Goal: Information Seeking & Learning: Find specific fact

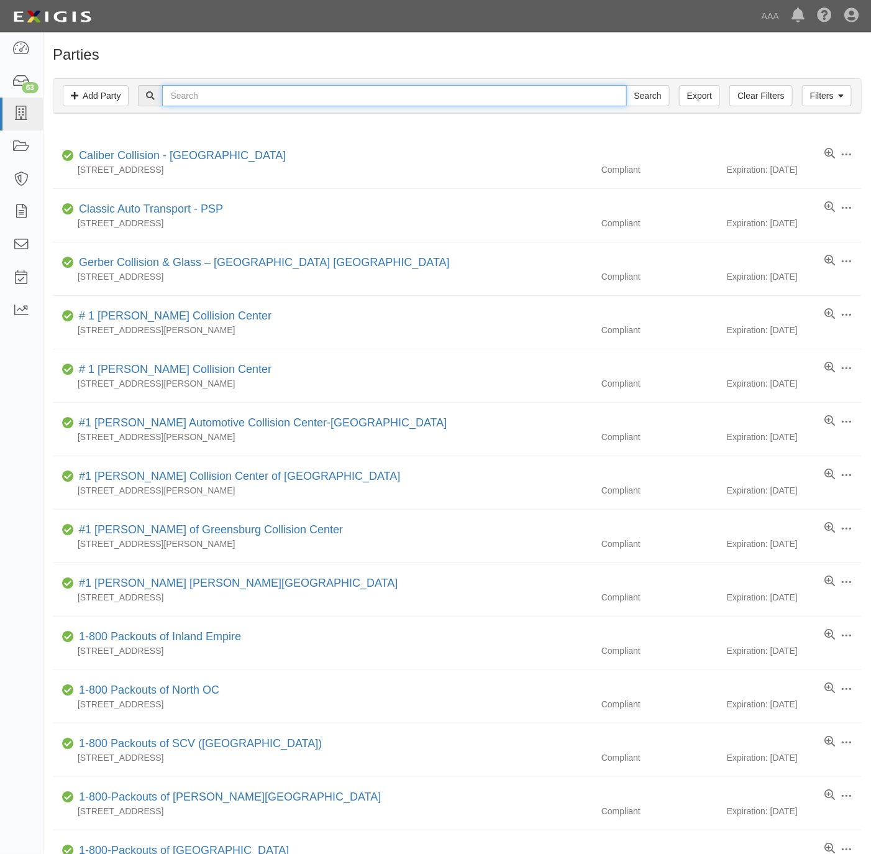
click at [215, 103] on input "text" at bounding box center [394, 95] width 464 height 21
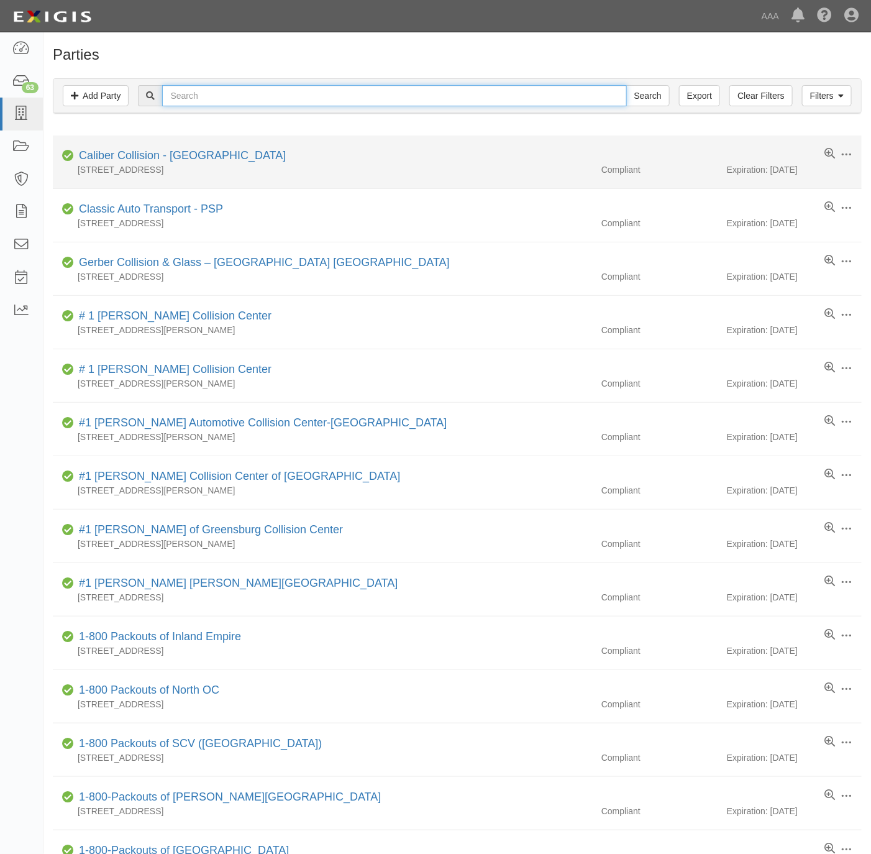
paste input "R & R Towing."
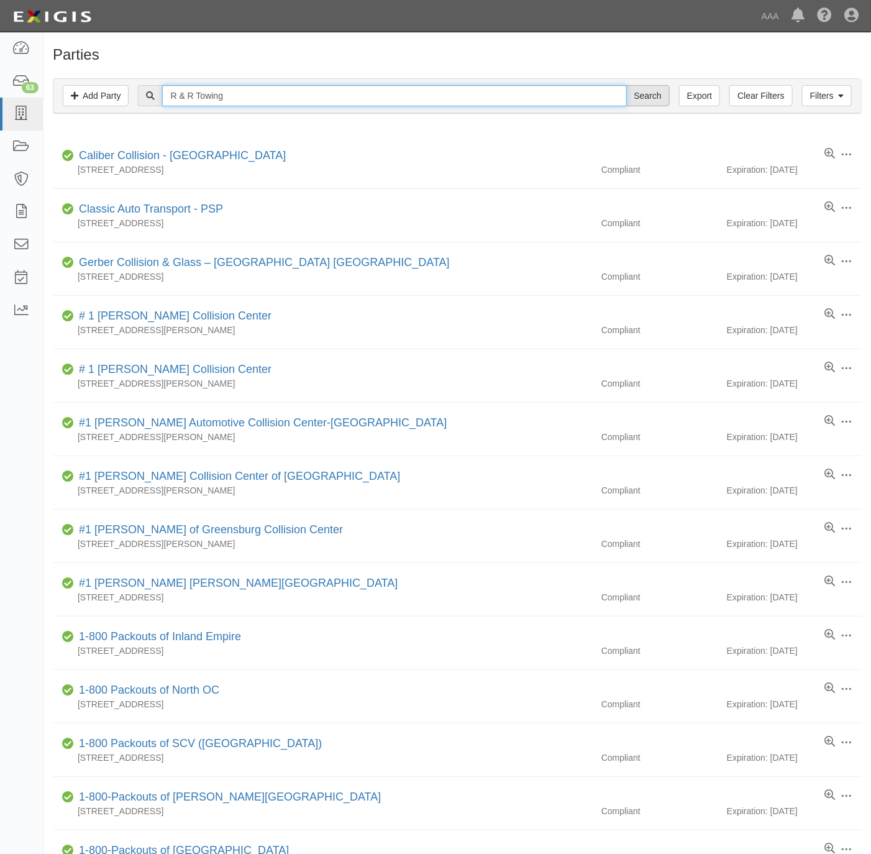
type input "R & R Towing"
click at [654, 99] on input "Search" at bounding box center [647, 95] width 43 height 21
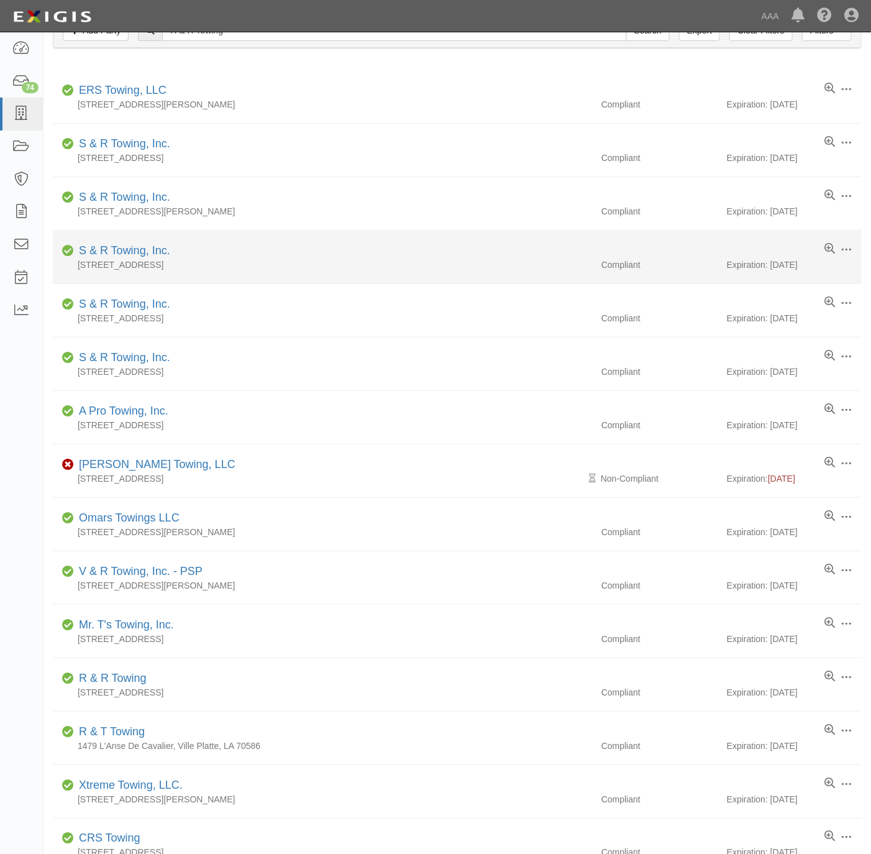
scroll to position [93, 0]
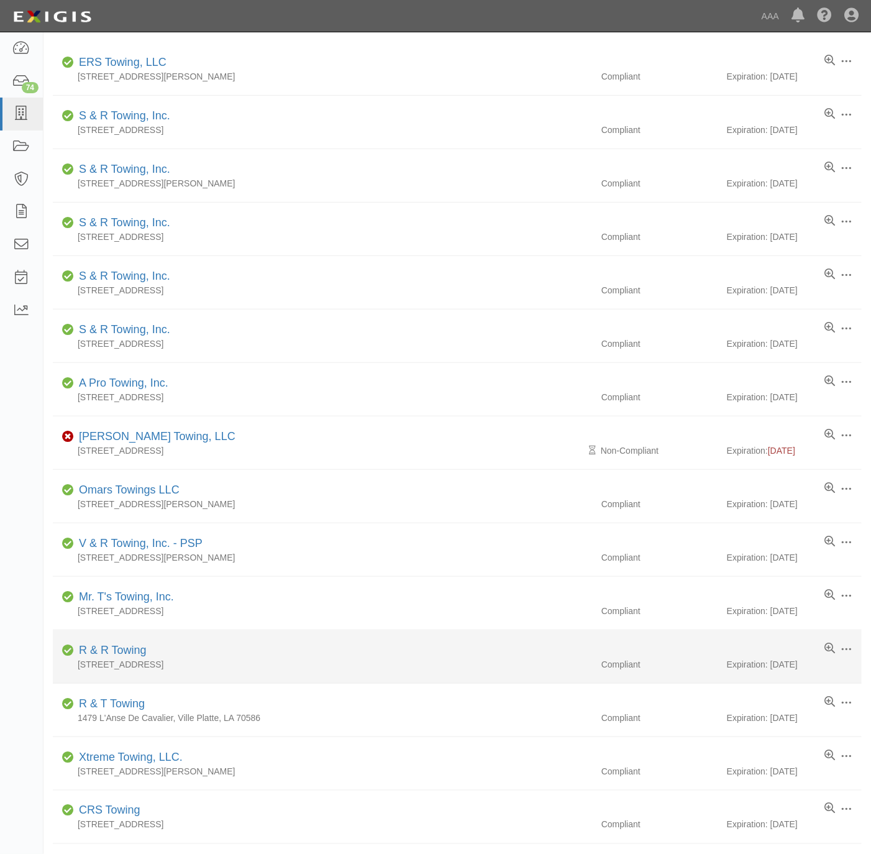
click at [123, 659] on div "R & R Towing" at bounding box center [110, 650] width 73 height 16
click at [122, 651] on link "R & R Towing" at bounding box center [113, 650] width 68 height 12
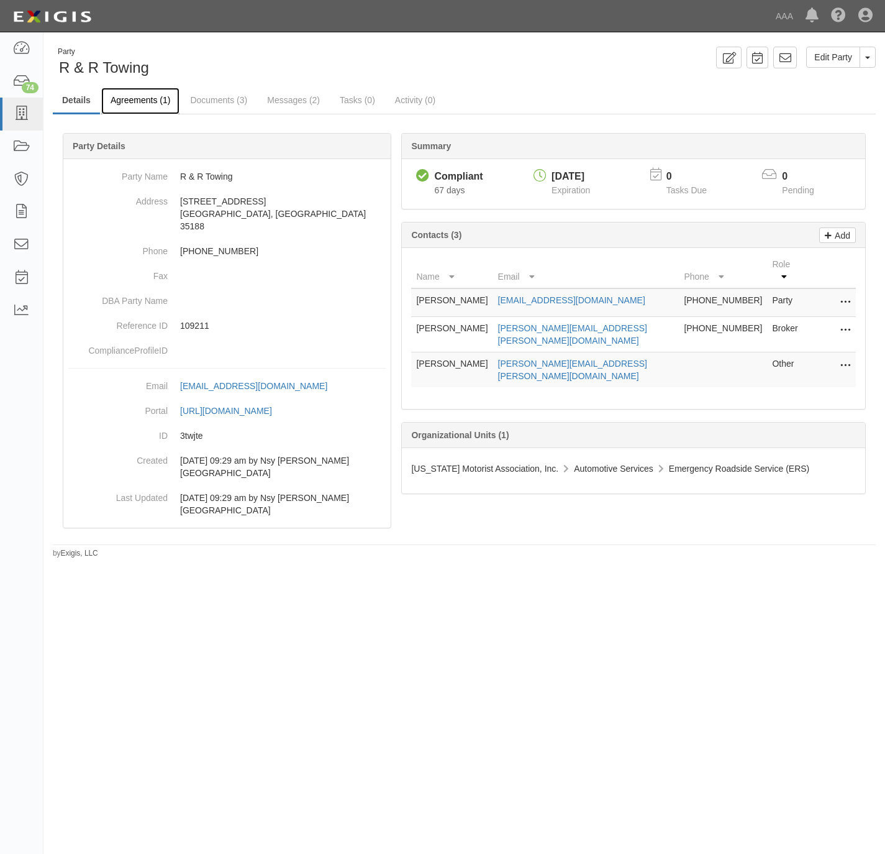
click at [117, 99] on link "Agreements (1)" at bounding box center [140, 101] width 78 height 27
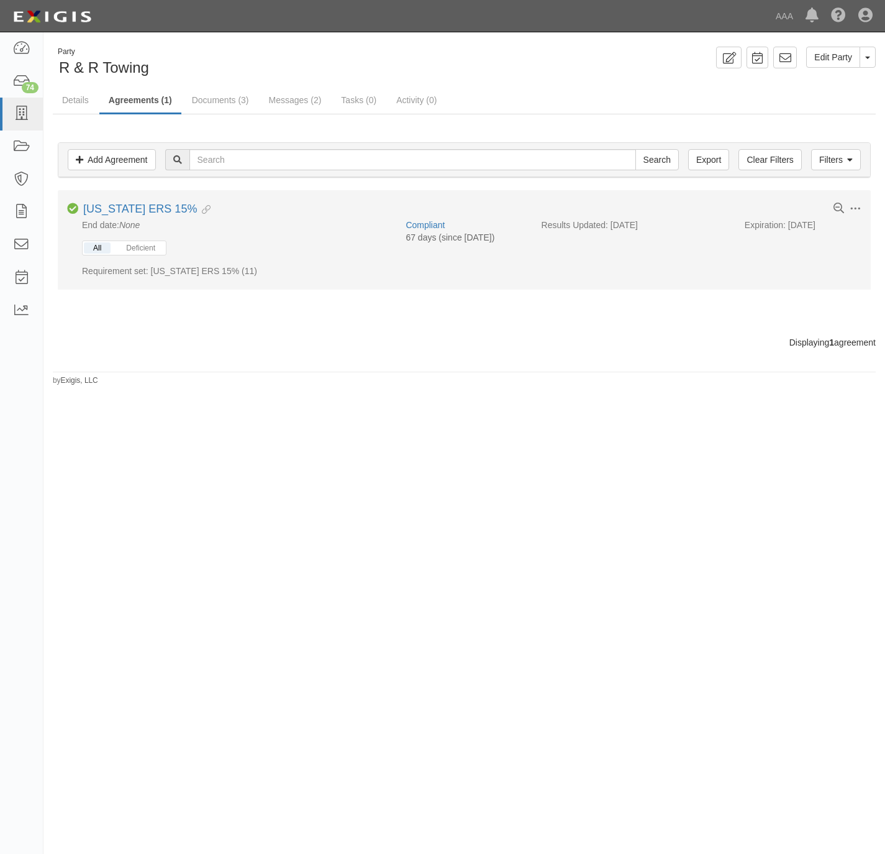
click at [93, 250] on button "All" at bounding box center [97, 247] width 27 height 11
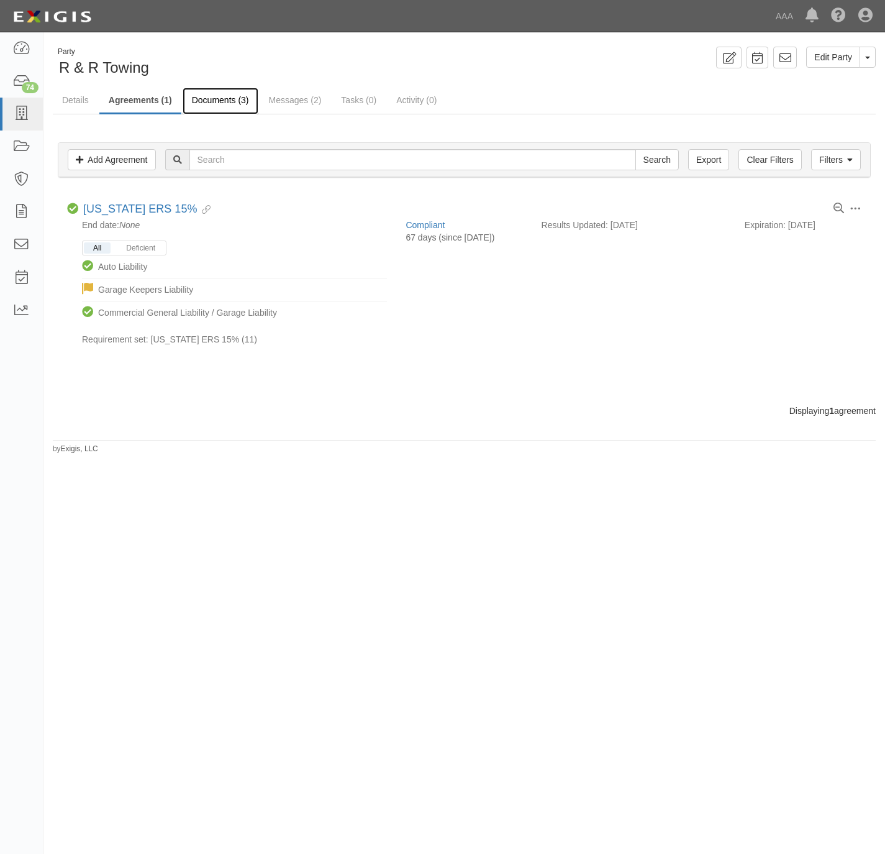
click at [207, 98] on link "Documents (3)" at bounding box center [221, 101] width 76 height 27
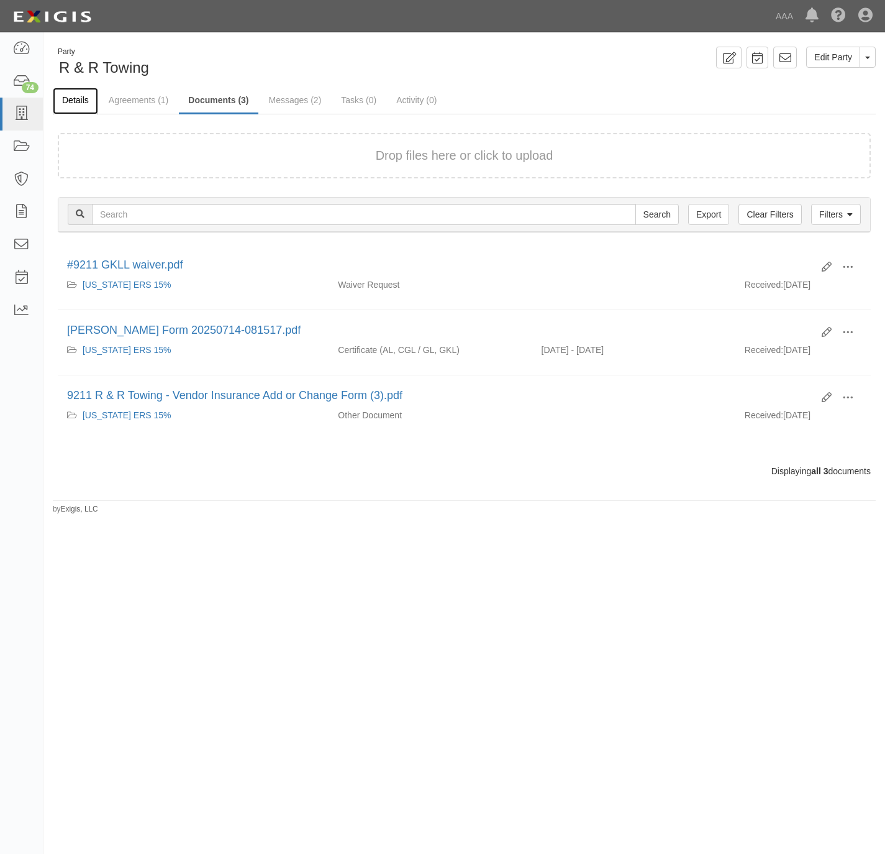
click at [73, 94] on link "Details" at bounding box center [75, 101] width 45 height 27
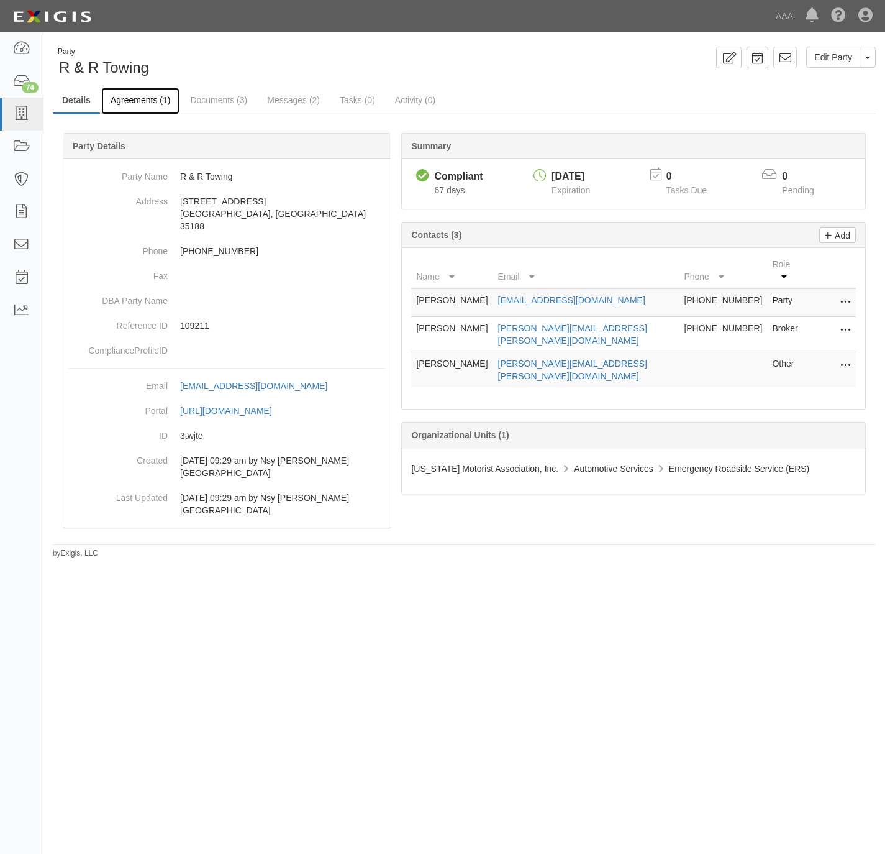
click at [142, 98] on link "Agreements (1)" at bounding box center [140, 101] width 78 height 27
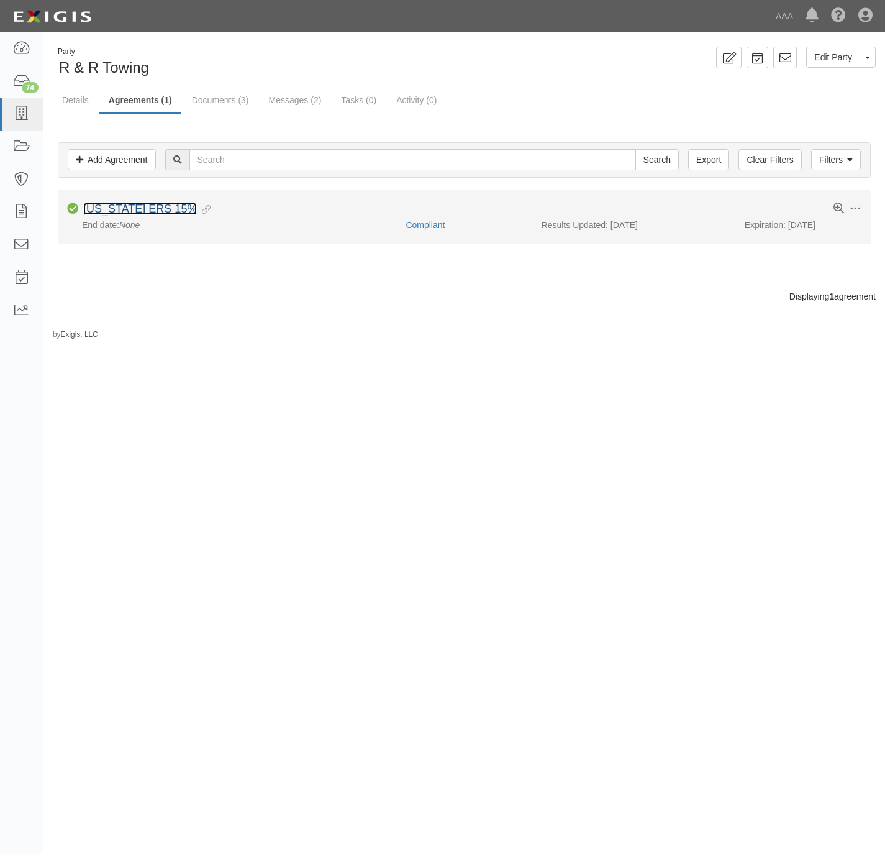
click at [126, 215] on link "[US_STATE] ERS 15%" at bounding box center [140, 209] width 114 height 12
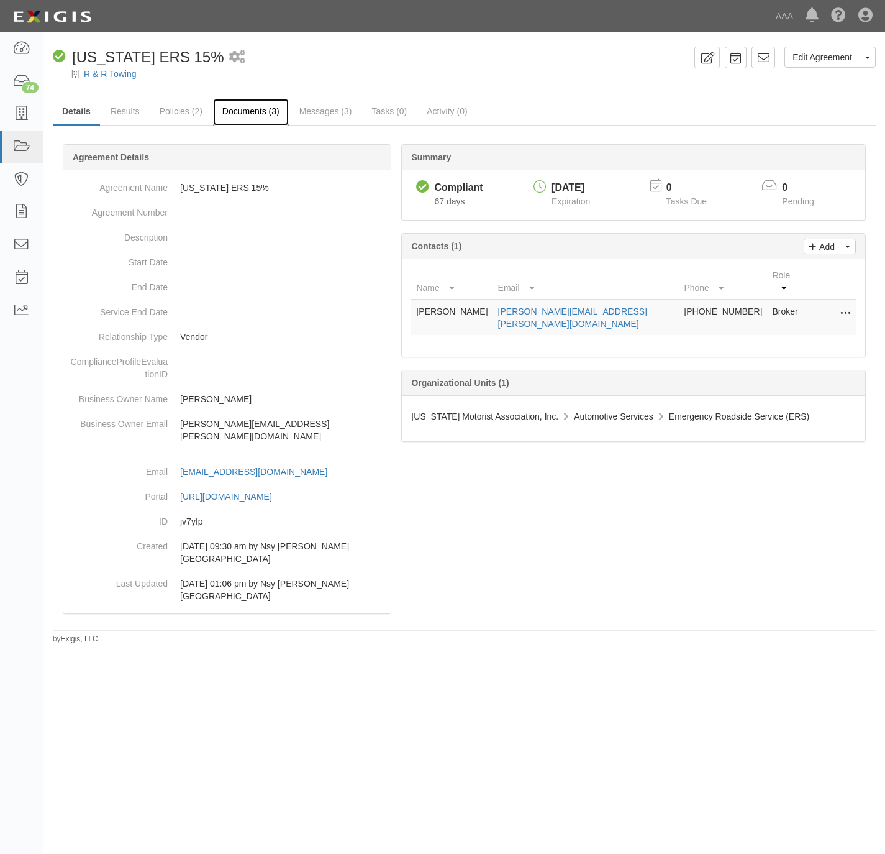
click at [254, 112] on link "Documents (3)" at bounding box center [251, 112] width 76 height 27
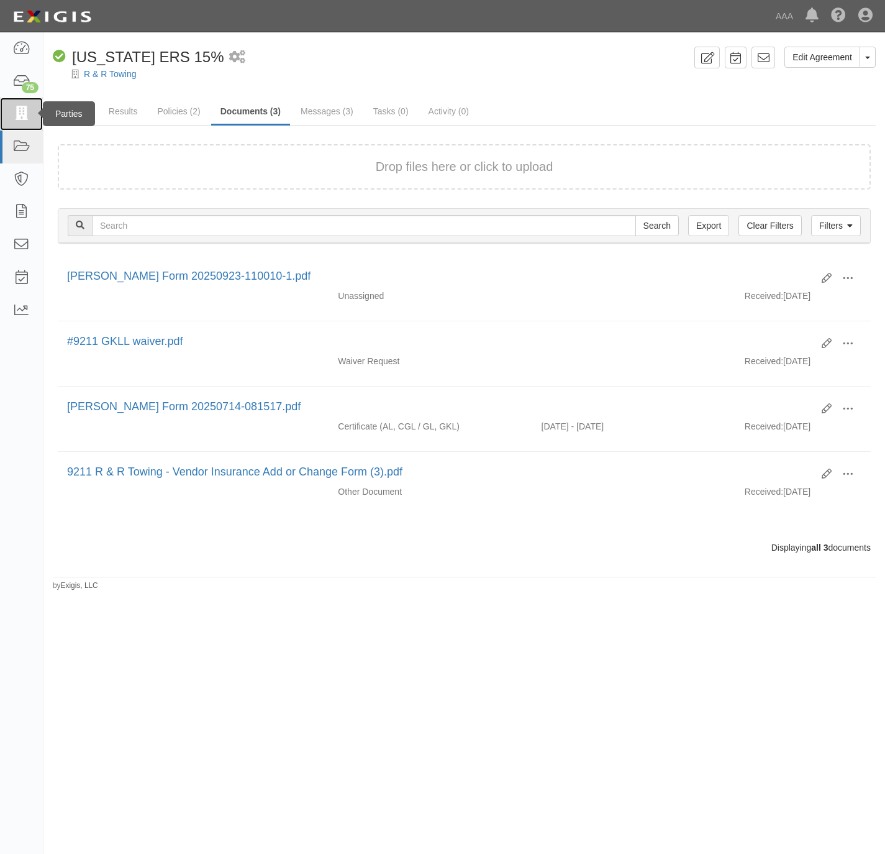
click at [34, 114] on link at bounding box center [21, 114] width 43 height 33
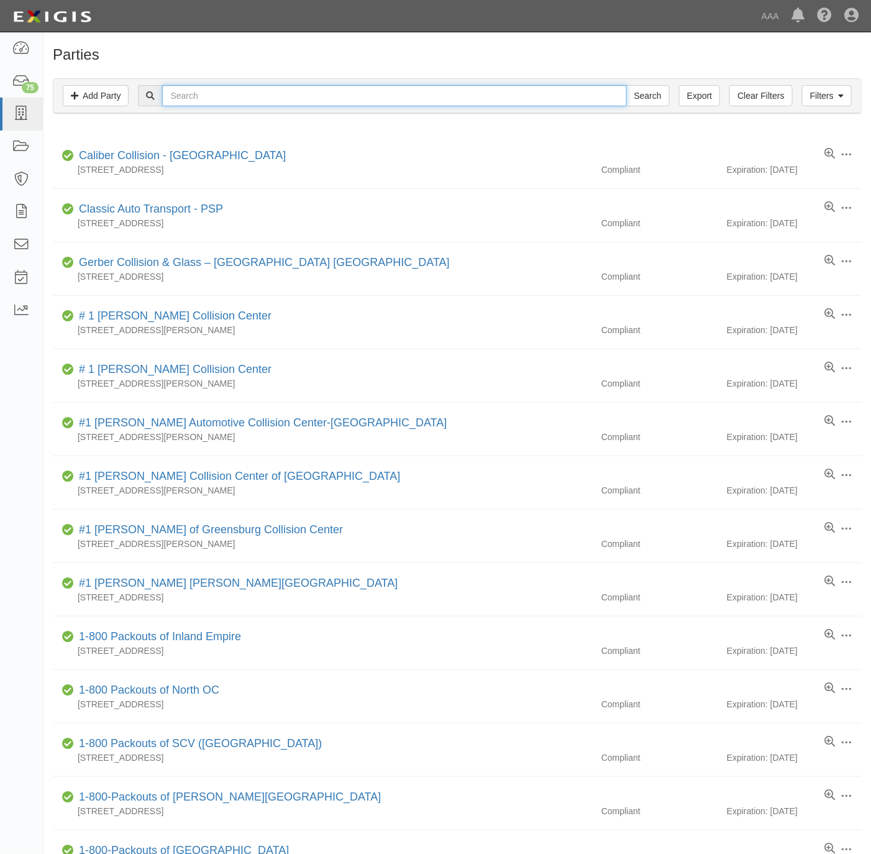
click at [209, 103] on input "text" at bounding box center [394, 95] width 464 height 21
type input "don's lock and key"
click at [626, 85] on input "Search" at bounding box center [647, 95] width 43 height 21
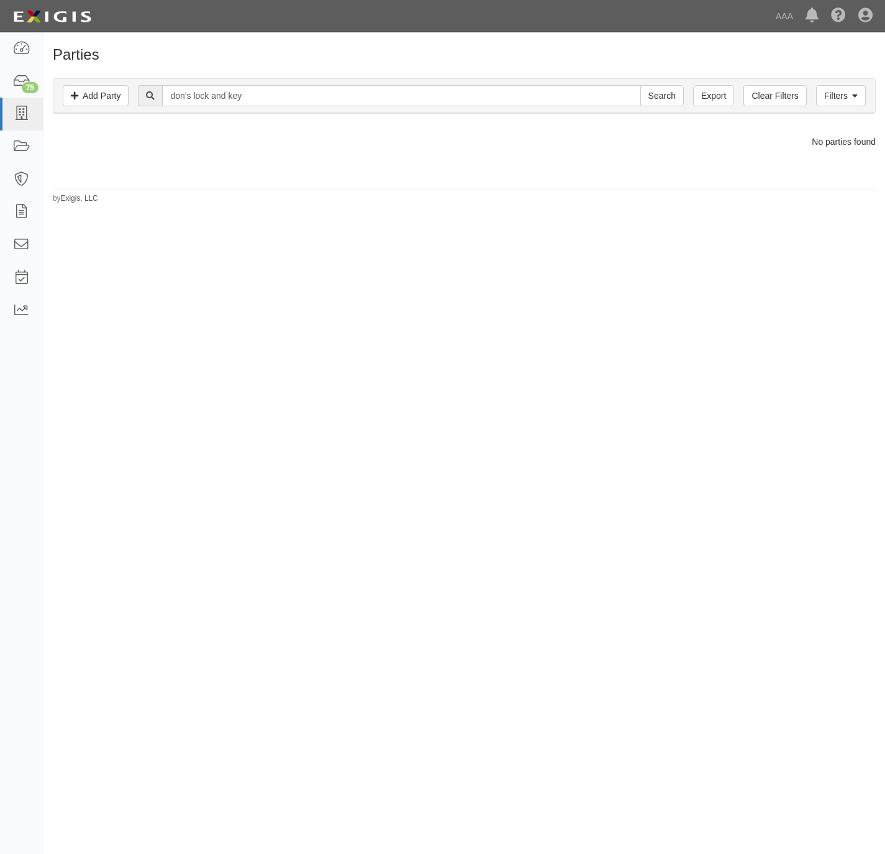
click at [241, 113] on div "Filters Add Party Clear Filters Export don's lock and key Search Filters" at bounding box center [464, 96] width 822 height 34
click at [246, 98] on input "don's lock and key" at bounding box center [401, 95] width 478 height 21
type input "don's lock"
click at [651, 92] on input "Search" at bounding box center [662, 95] width 43 height 21
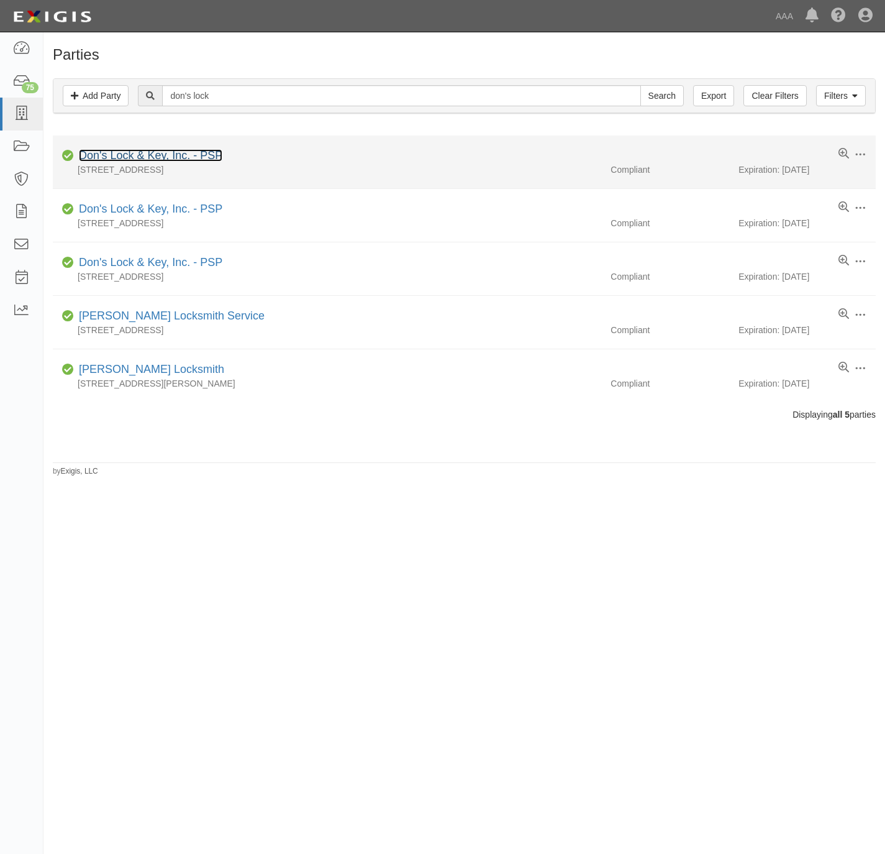
click at [153, 155] on link "Don's Lock & Key, Inc. - PSP" at bounding box center [151, 155] width 144 height 12
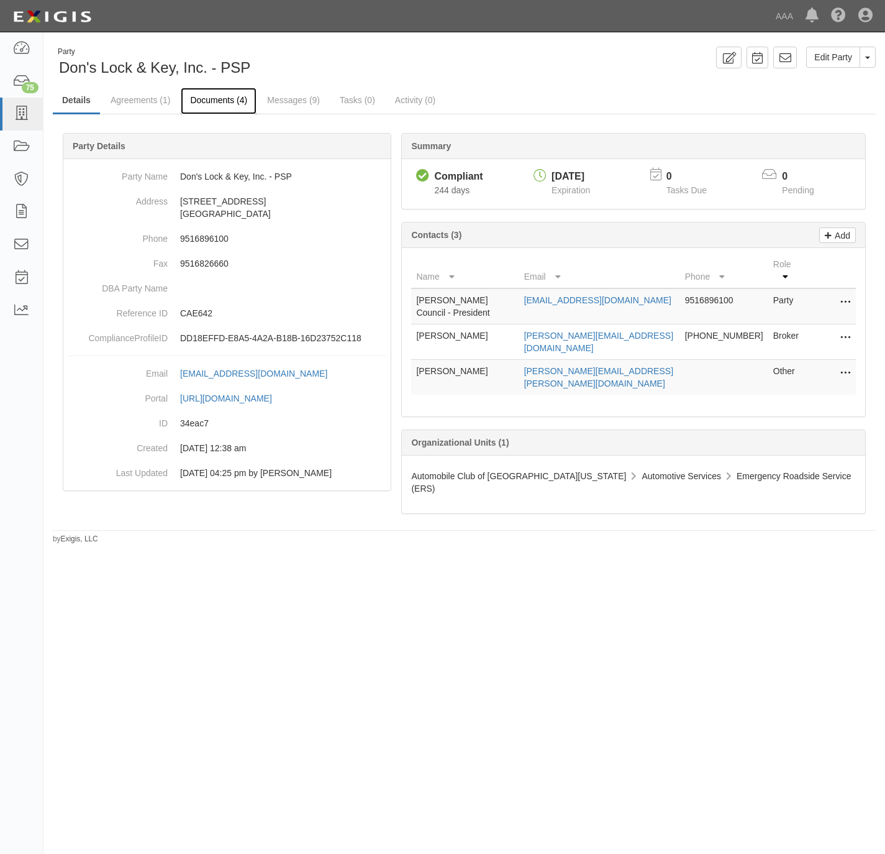
click at [209, 103] on link "Documents (4)" at bounding box center [219, 101] width 76 height 27
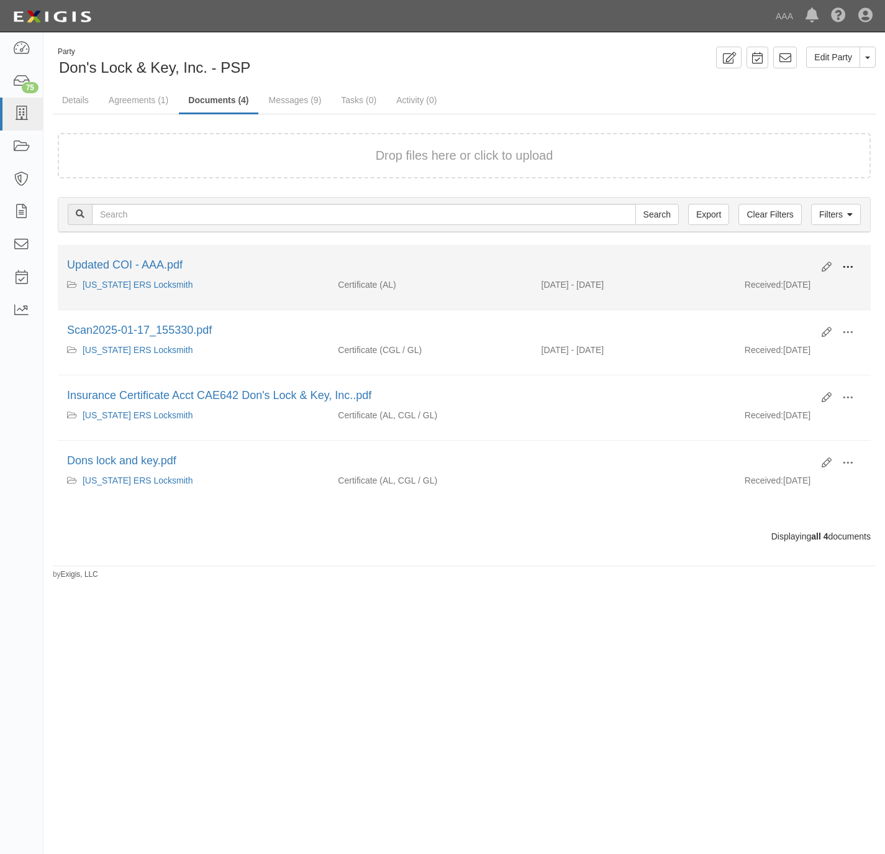
click at [854, 269] on button at bounding box center [847, 267] width 27 height 21
click at [790, 287] on link "View" at bounding box center [788, 285] width 98 height 22
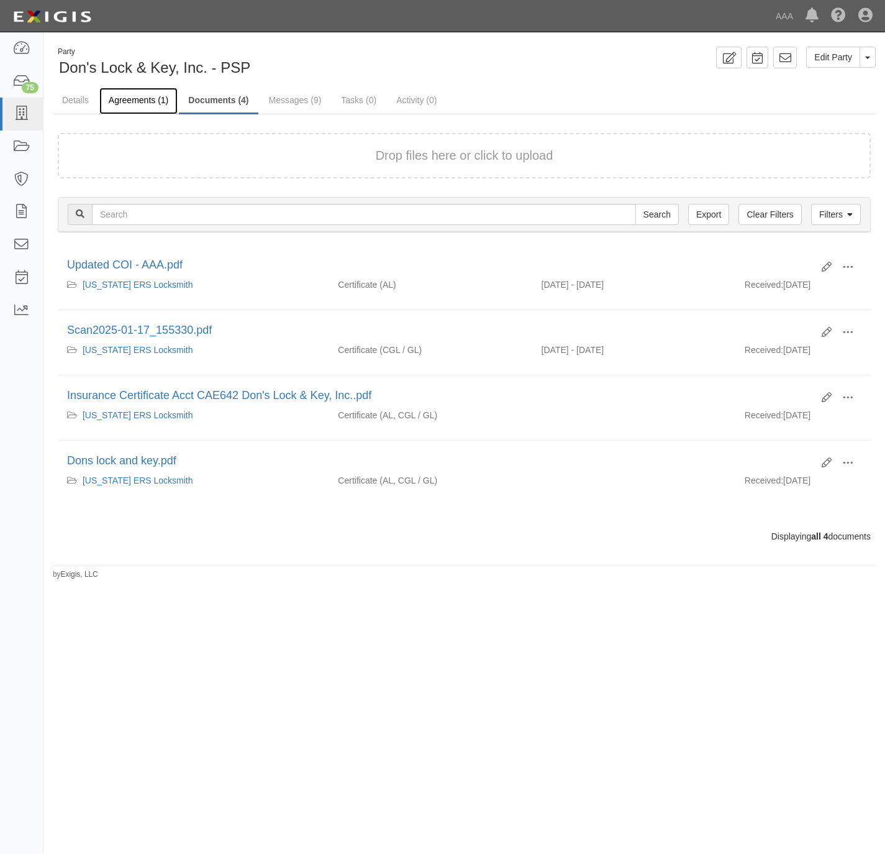
click at [133, 103] on link "Agreements (1)" at bounding box center [138, 101] width 78 height 27
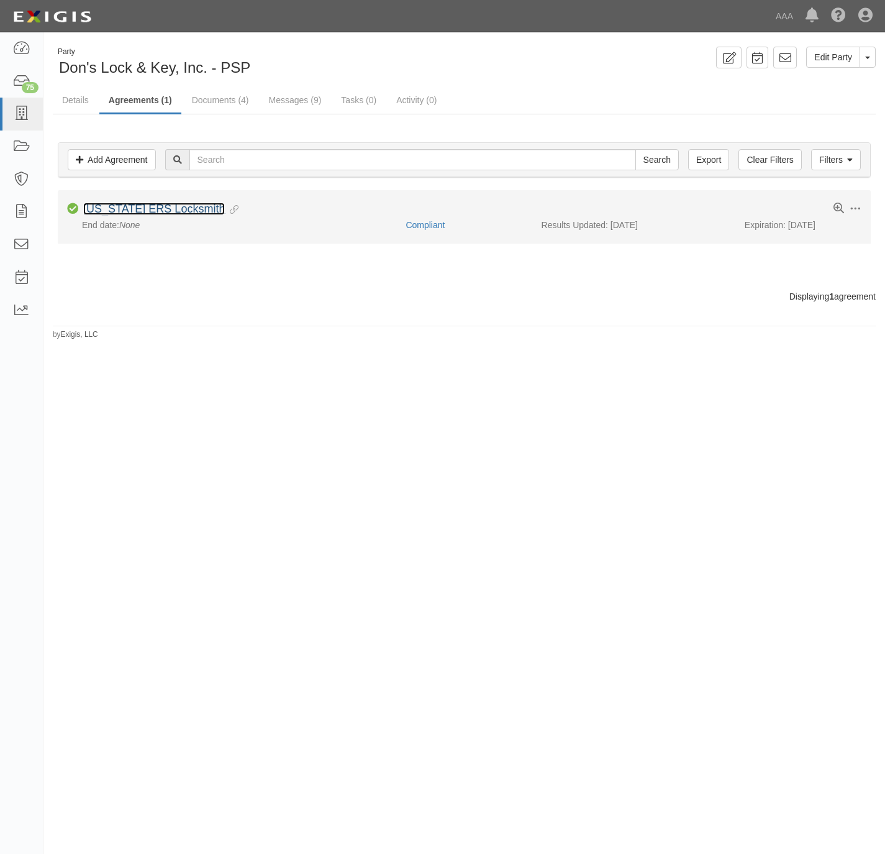
click at [150, 215] on link "California ERS Locksmith" at bounding box center [154, 209] width 142 height 12
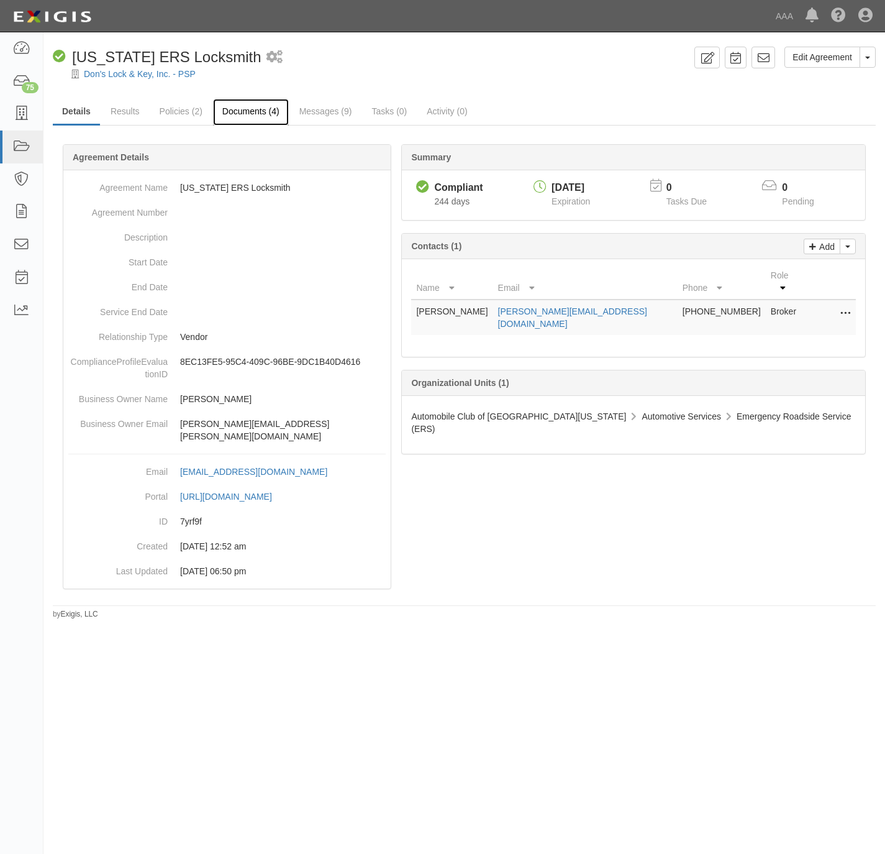
click at [256, 111] on link "Documents (4)" at bounding box center [251, 112] width 76 height 27
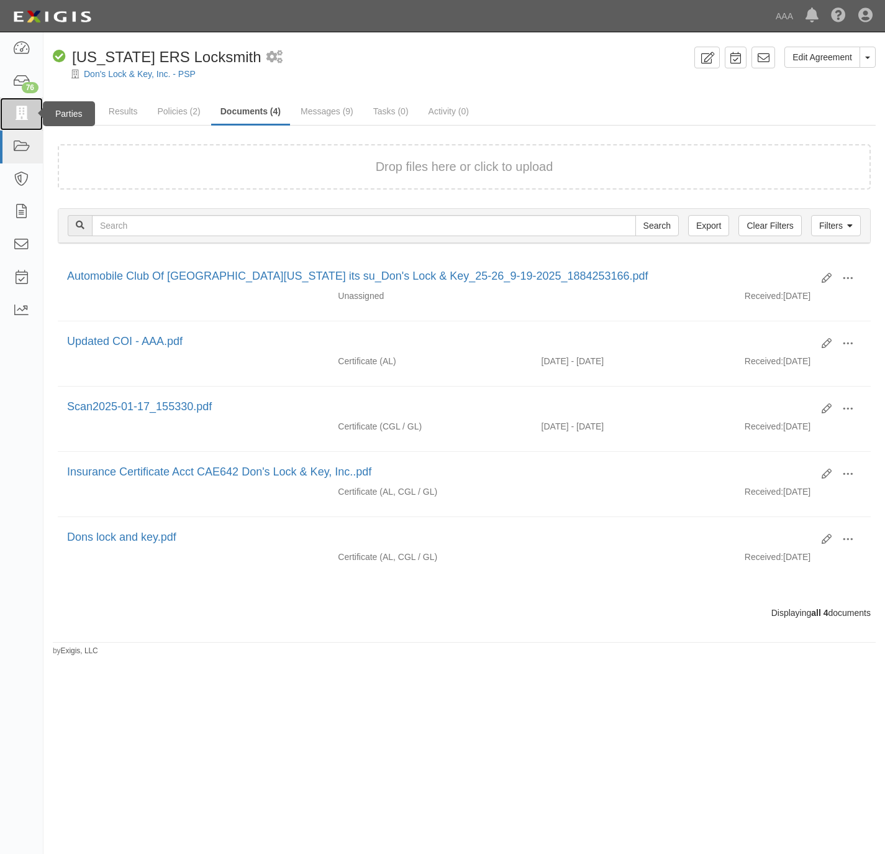
click at [24, 114] on icon at bounding box center [20, 114] width 17 height 14
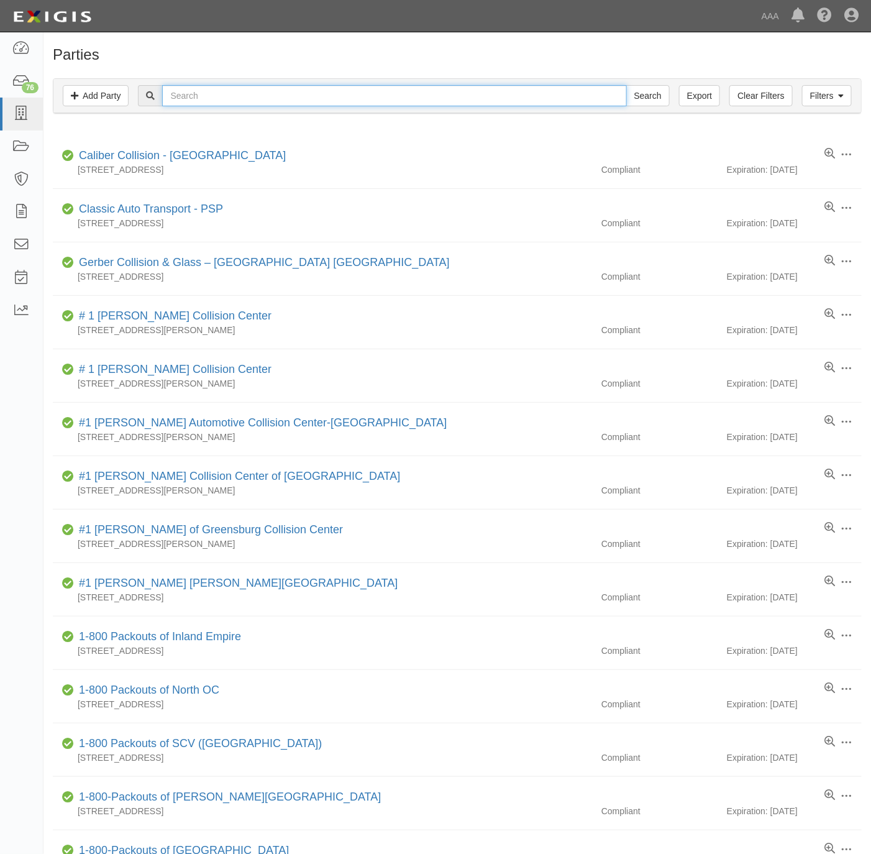
click at [324, 95] on input "text" at bounding box center [394, 95] width 464 height 21
type input "[PERSON_NAME]"
click at [626, 85] on input "Search" at bounding box center [647, 95] width 43 height 21
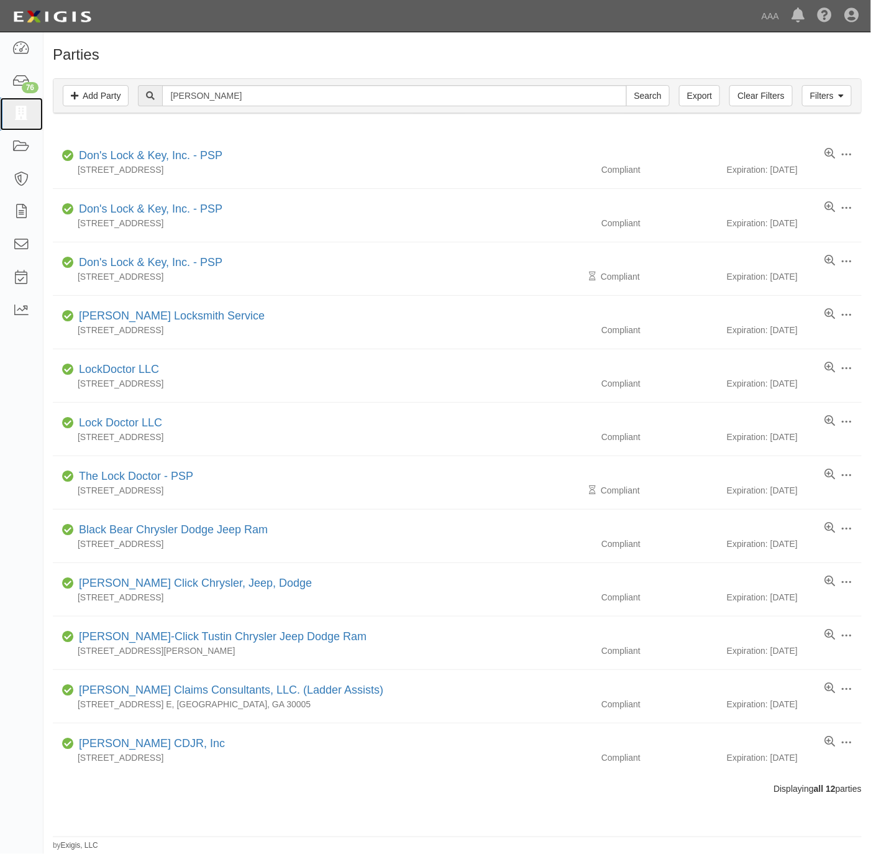
drag, startPoint x: 27, startPoint y: 111, endPoint x: 232, endPoint y: 64, distance: 210.3
click at [27, 108] on icon at bounding box center [20, 114] width 17 height 14
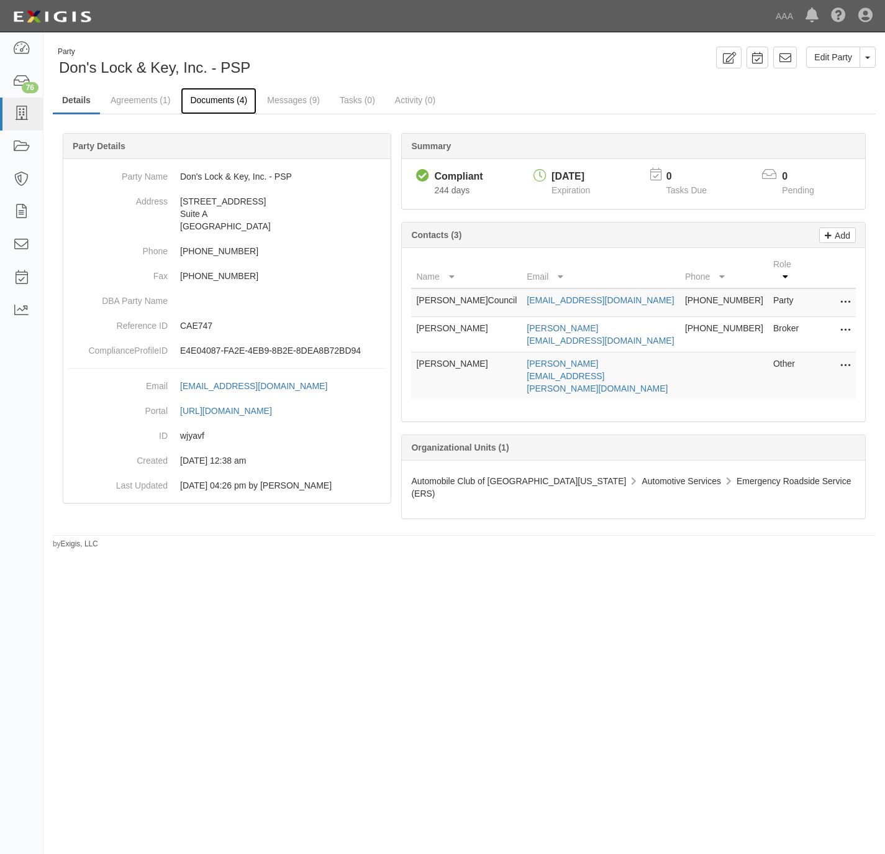
click at [230, 98] on link "Documents (4)" at bounding box center [219, 101] width 76 height 27
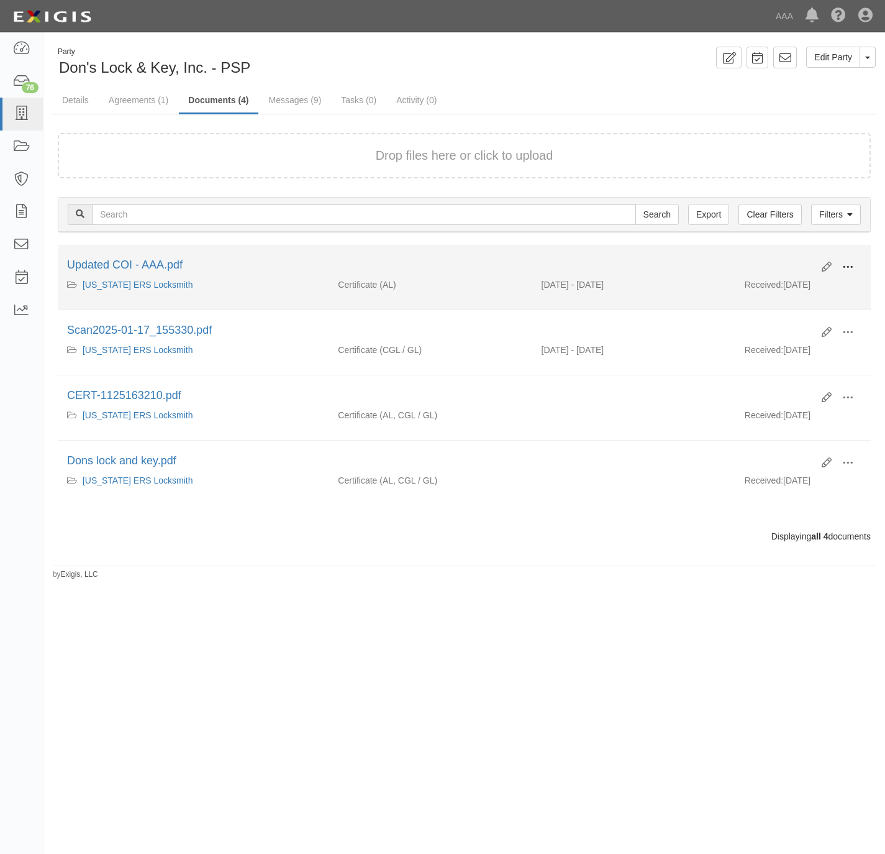
click at [857, 265] on button at bounding box center [847, 267] width 27 height 21
click at [774, 288] on link "View" at bounding box center [788, 285] width 98 height 22
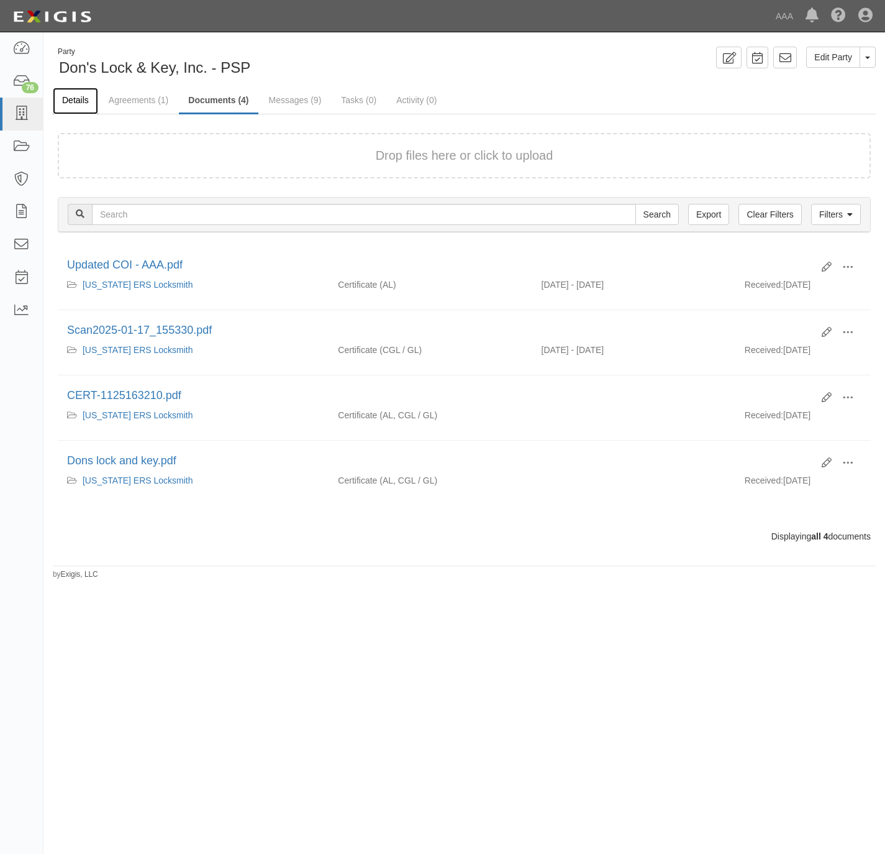
click at [82, 103] on link "Details" at bounding box center [75, 101] width 45 height 27
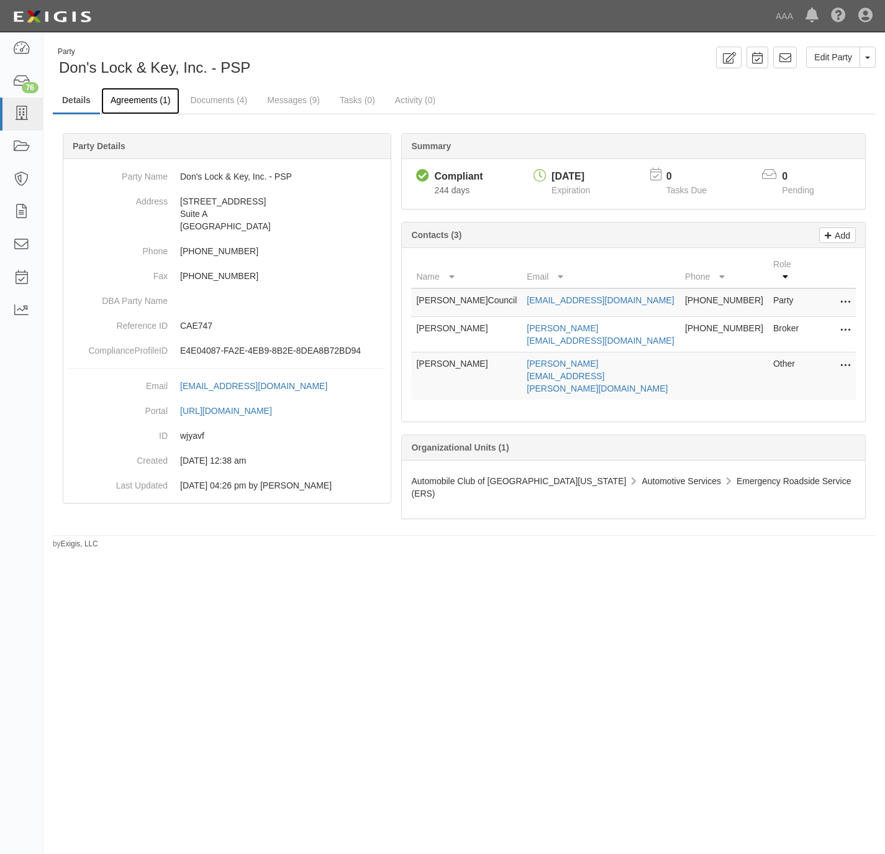
click at [148, 91] on link "Agreements (1)" at bounding box center [140, 101] width 78 height 27
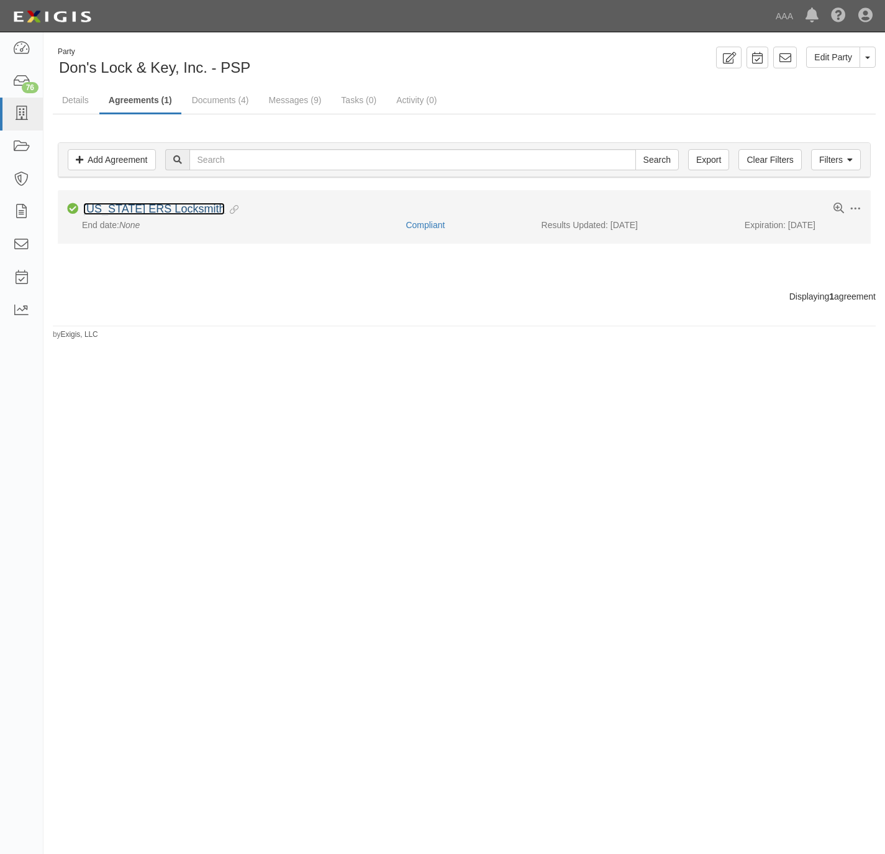
click at [140, 208] on link "[US_STATE] ERS Locksmith" at bounding box center [154, 209] width 142 height 12
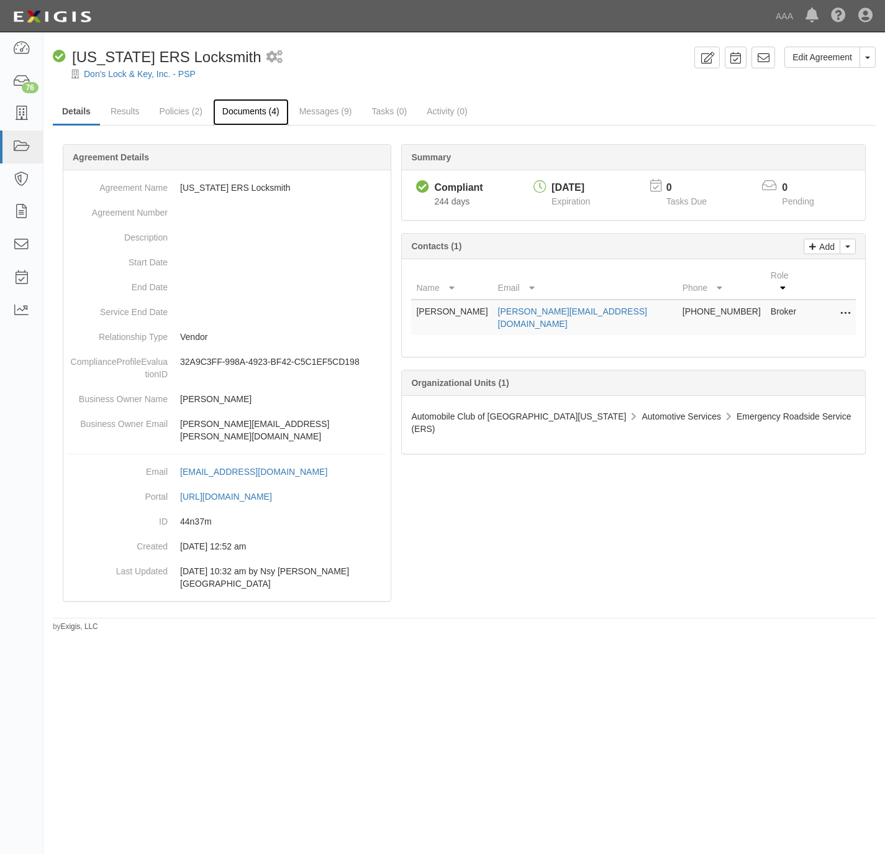
click at [235, 110] on link "Documents (4)" at bounding box center [251, 112] width 76 height 27
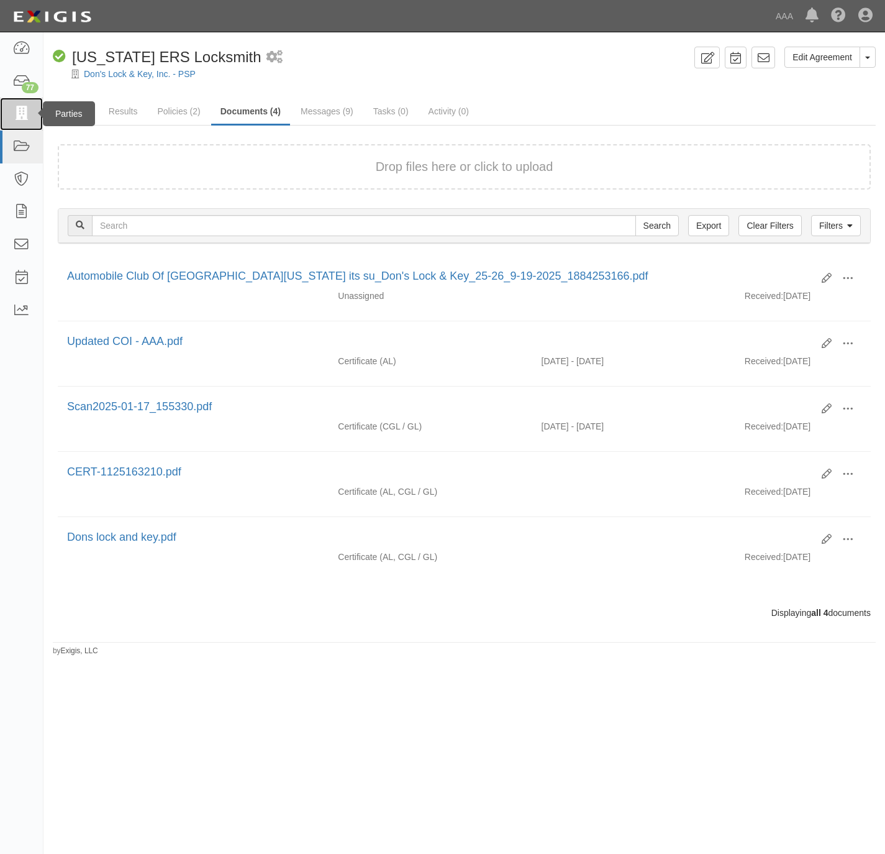
click at [10, 116] on link at bounding box center [21, 114] width 43 height 33
click at [71, 108] on link "Details" at bounding box center [75, 112] width 45 height 27
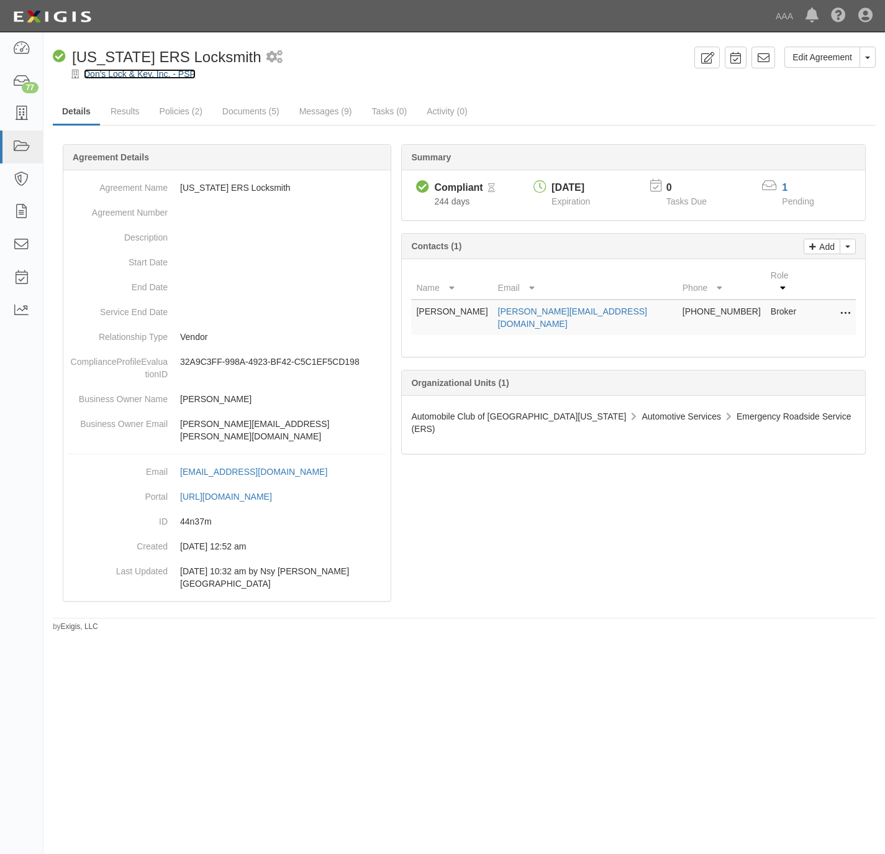
click at [116, 73] on link "Don's Lock & Key, Inc. - PSP" at bounding box center [140, 74] width 112 height 10
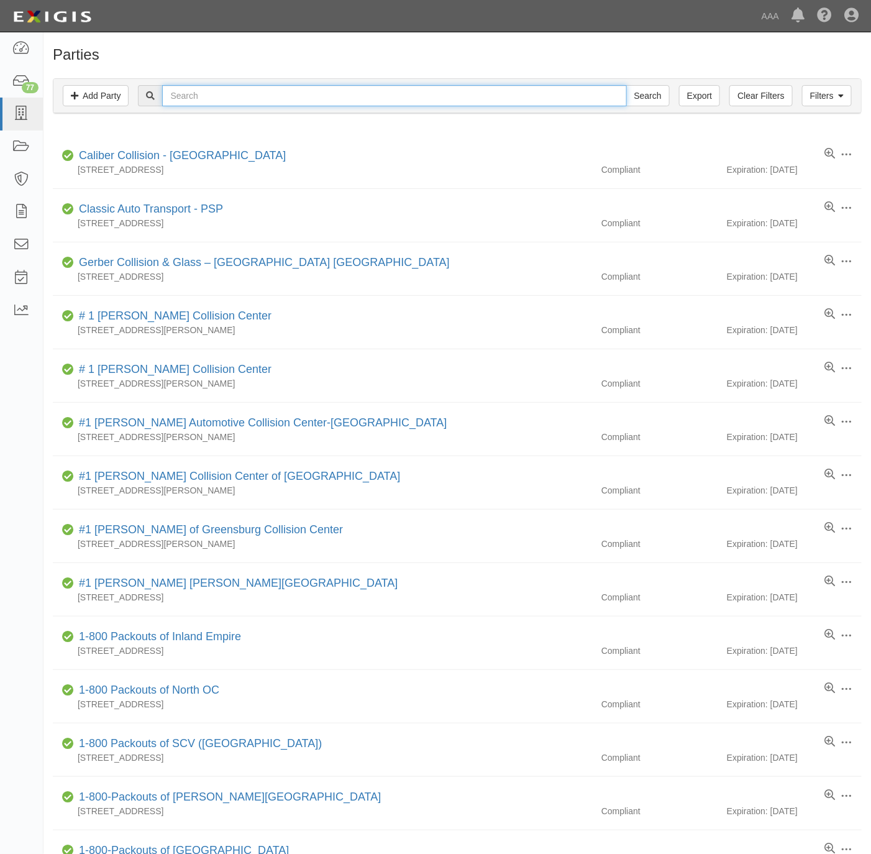
click at [302, 105] on input "text" at bounding box center [394, 95] width 464 height 21
paste input "109142"
type input "109142"
drag, startPoint x: 662, startPoint y: 97, endPoint x: 649, endPoint y: 84, distance: 18.9
click at [654, 89] on input "Search" at bounding box center [647, 95] width 43 height 21
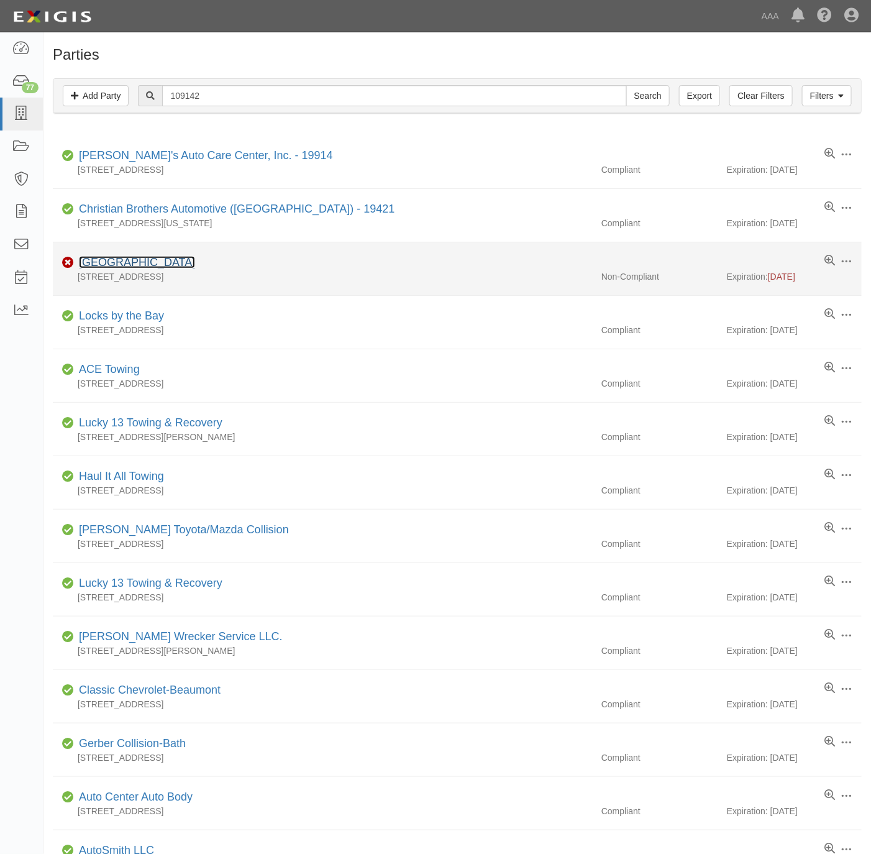
click at [110, 265] on link "Magic City" at bounding box center [137, 262] width 116 height 12
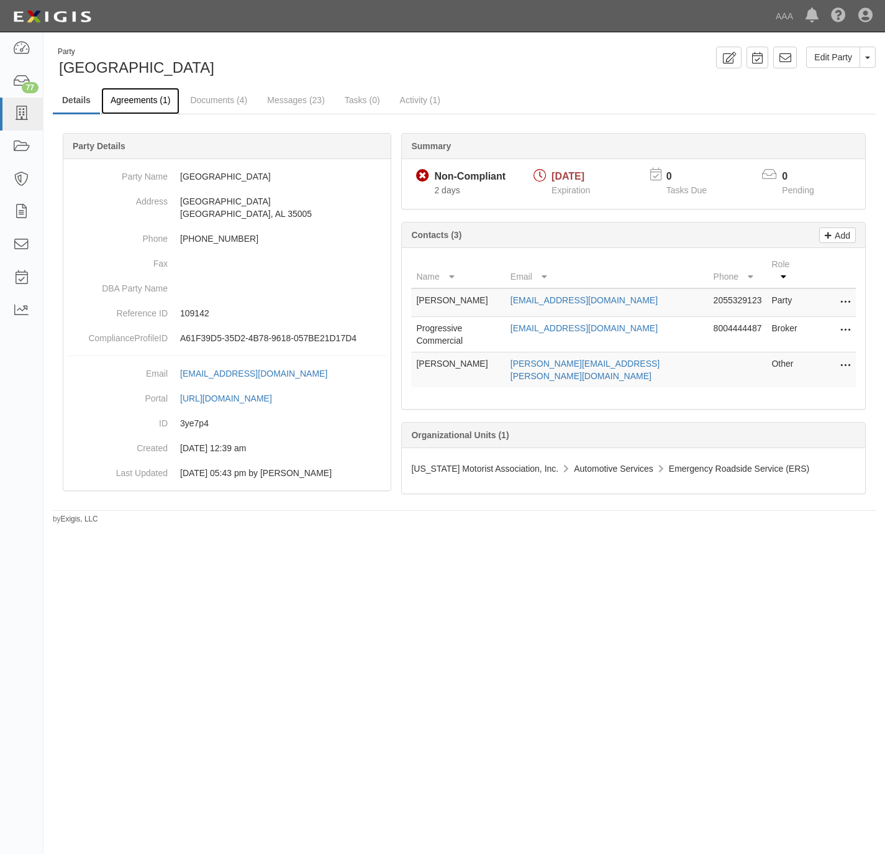
click at [131, 97] on link "Agreements (1)" at bounding box center [140, 101] width 78 height 27
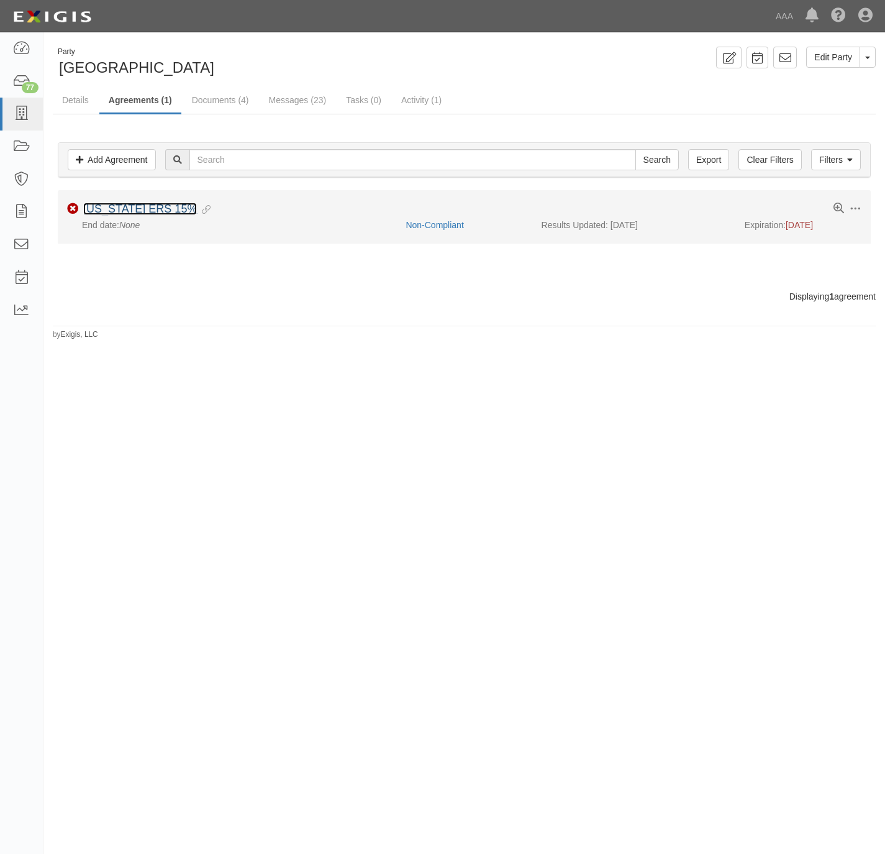
click at [118, 214] on link "Alabama ERS 15%" at bounding box center [140, 209] width 114 height 12
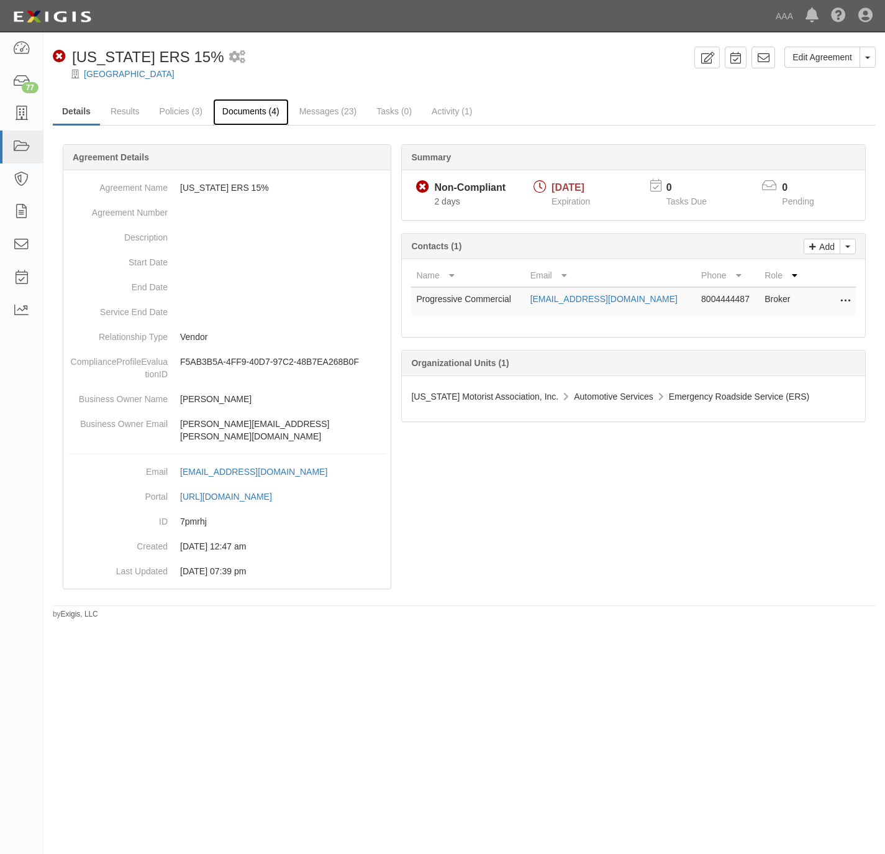
click at [250, 111] on link "Documents (4)" at bounding box center [251, 112] width 76 height 27
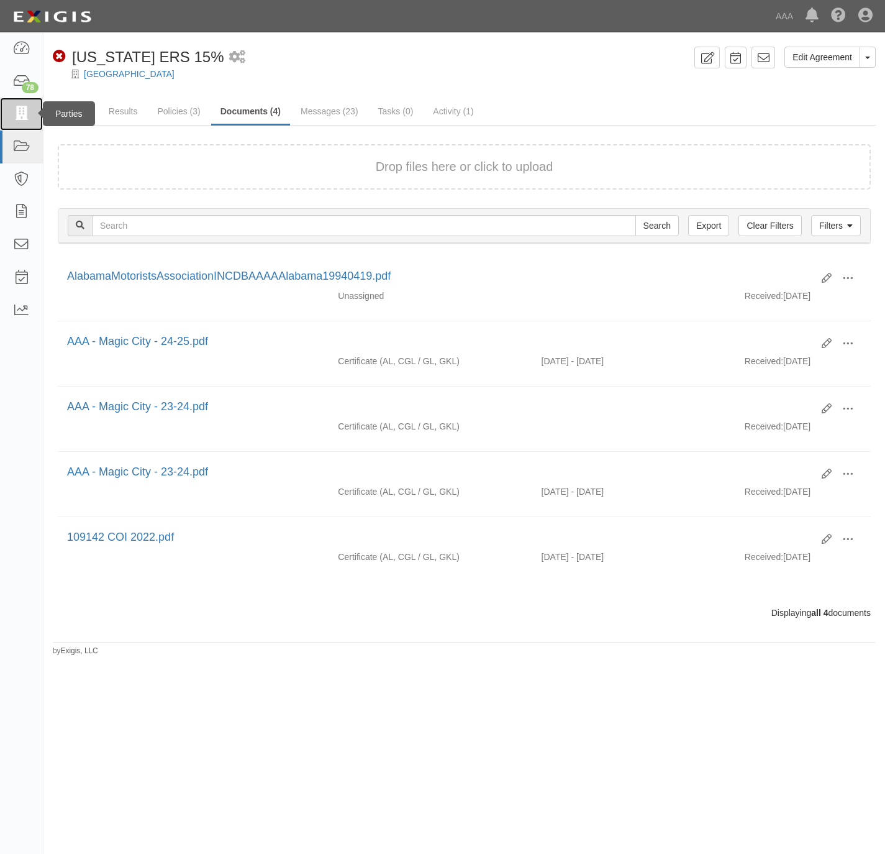
click at [17, 110] on icon at bounding box center [20, 114] width 17 height 14
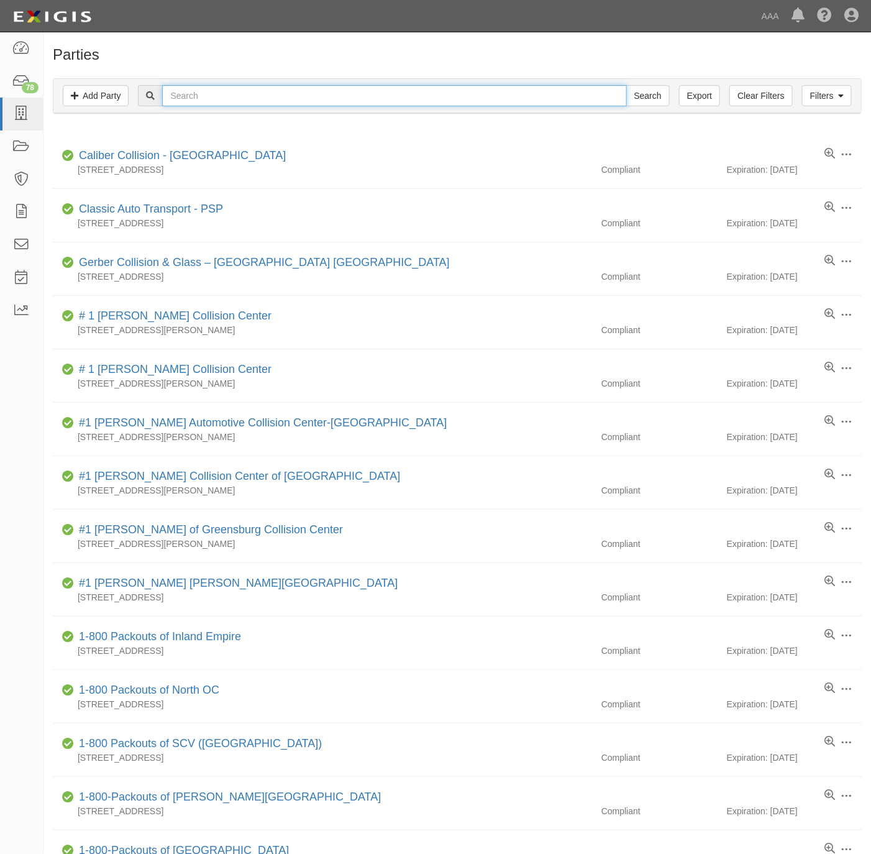
click at [518, 105] on input "text" at bounding box center [394, 95] width 464 height 21
paste input "Porsche Long Beach"
type input "Porsche Long Beach"
click at [664, 99] on input "Search" at bounding box center [647, 95] width 43 height 21
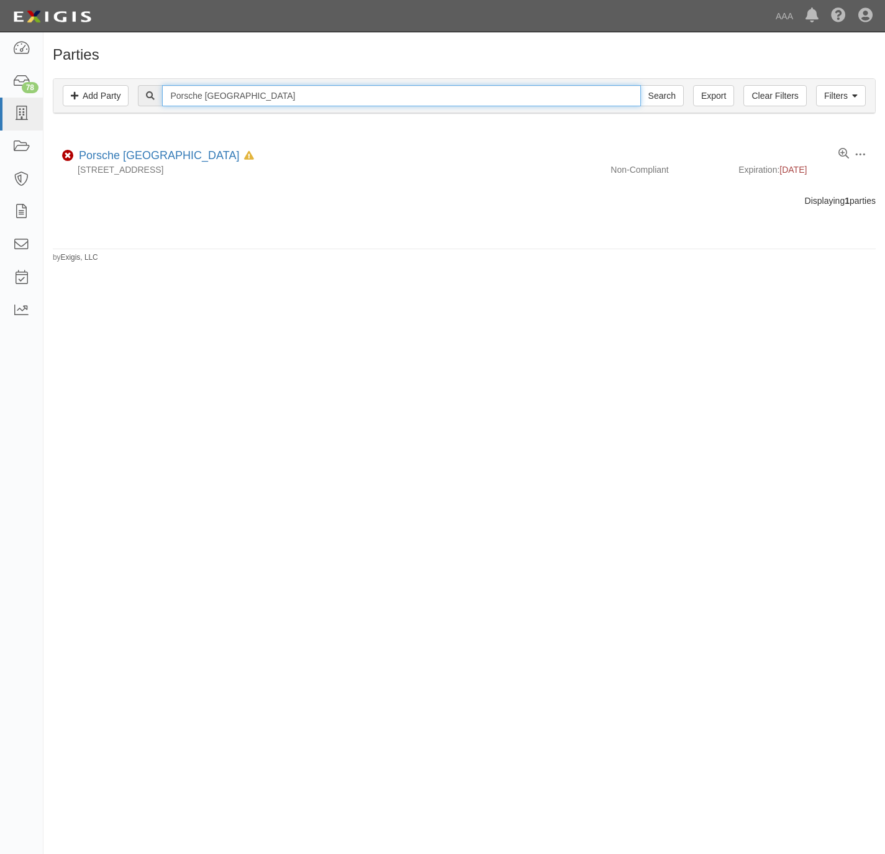
click at [418, 103] on input "Porsche Long Beach" at bounding box center [401, 95] width 478 height 21
click at [437, 108] on div "Filters Add Party Clear Filters Export Porsche Long Beach Search Filters" at bounding box center [464, 96] width 822 height 34
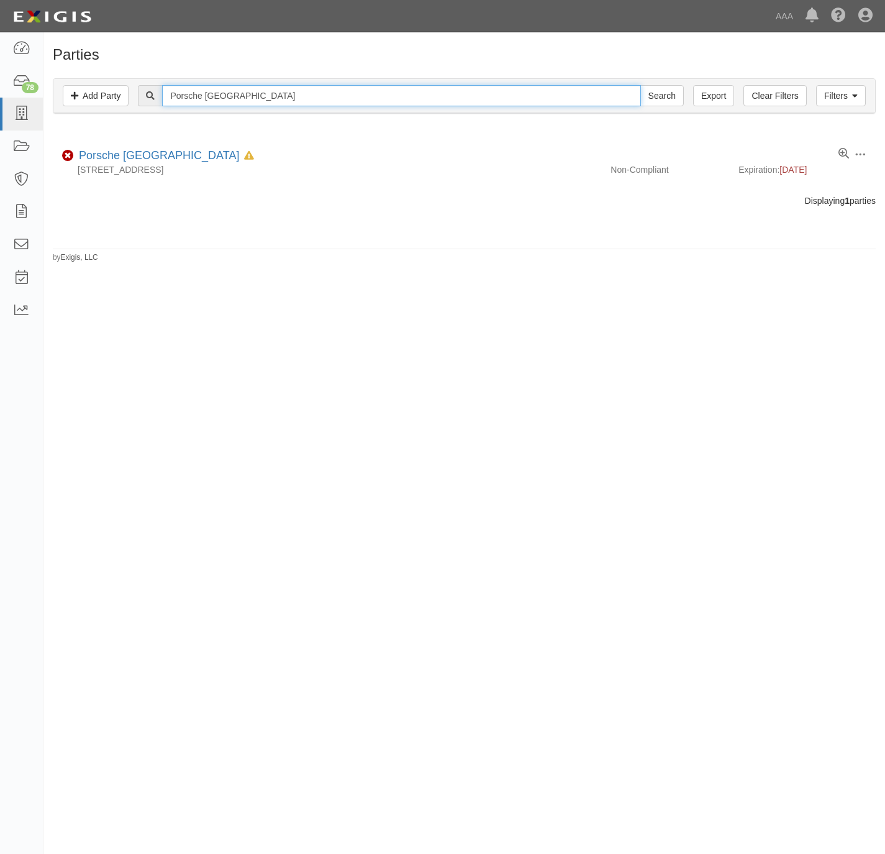
click at [442, 101] on input "Porsche Long Beach" at bounding box center [401, 95] width 478 height 21
paste input "Creek Hill Auto Repair Inc"
type input "Creek Hill Auto Repair Inc"
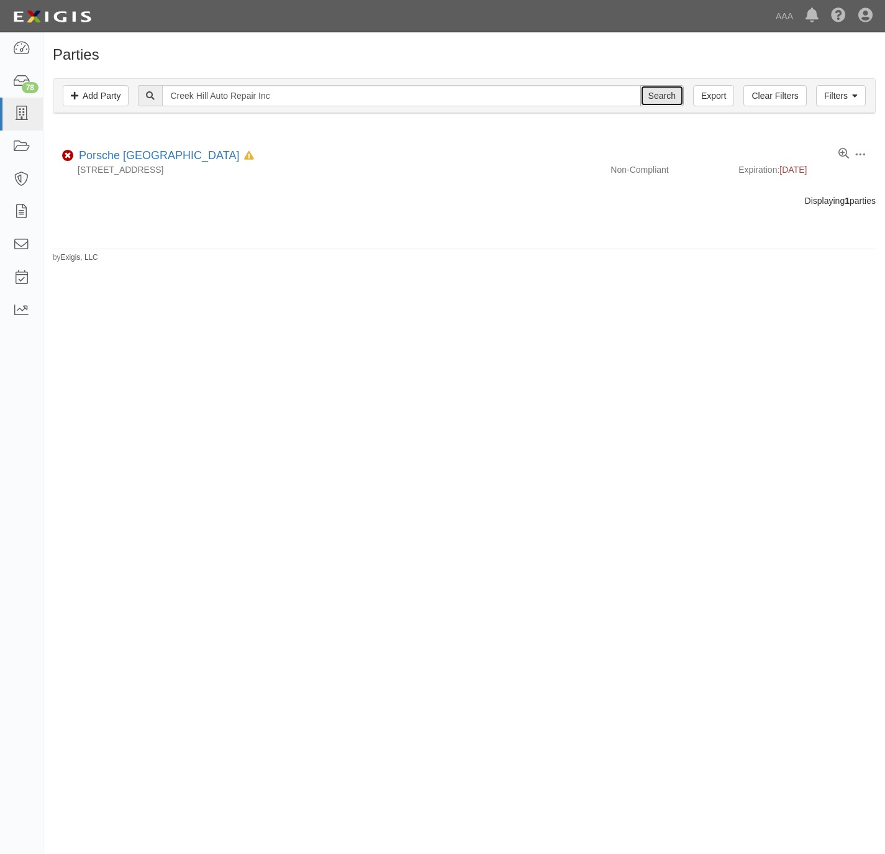
click at [656, 99] on input "Search" at bounding box center [662, 95] width 43 height 21
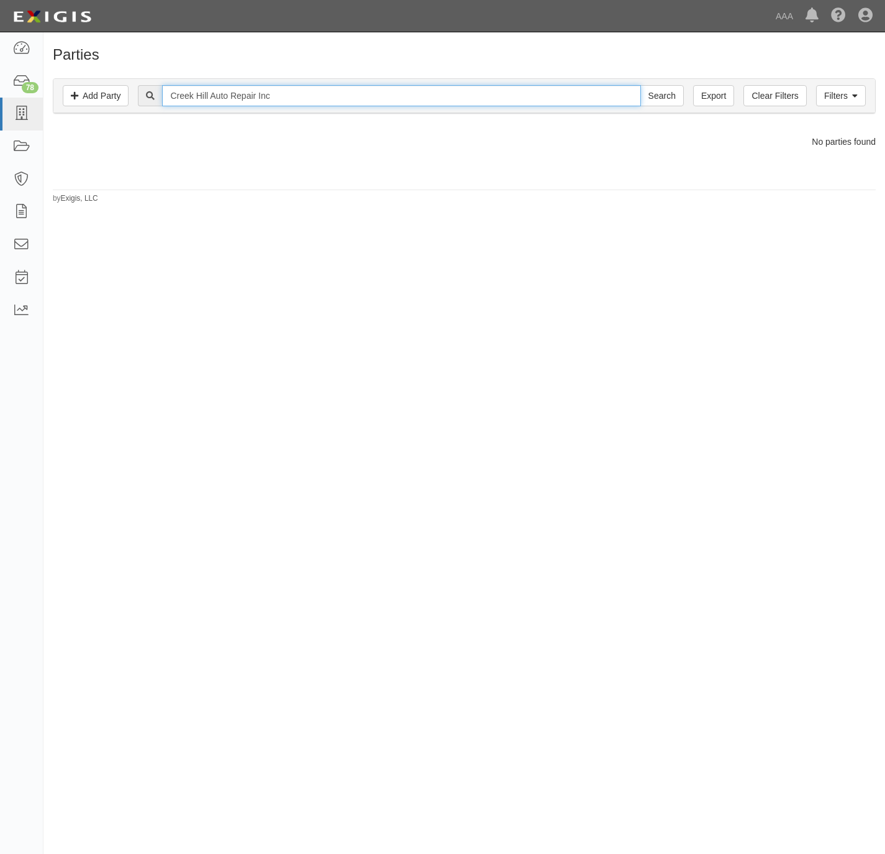
click at [296, 97] on input "Creek Hill Auto Repair Inc" at bounding box center [401, 95] width 478 height 21
type input "Creek Hill Auto"
click at [641, 85] on input "Search" at bounding box center [662, 95] width 43 height 21
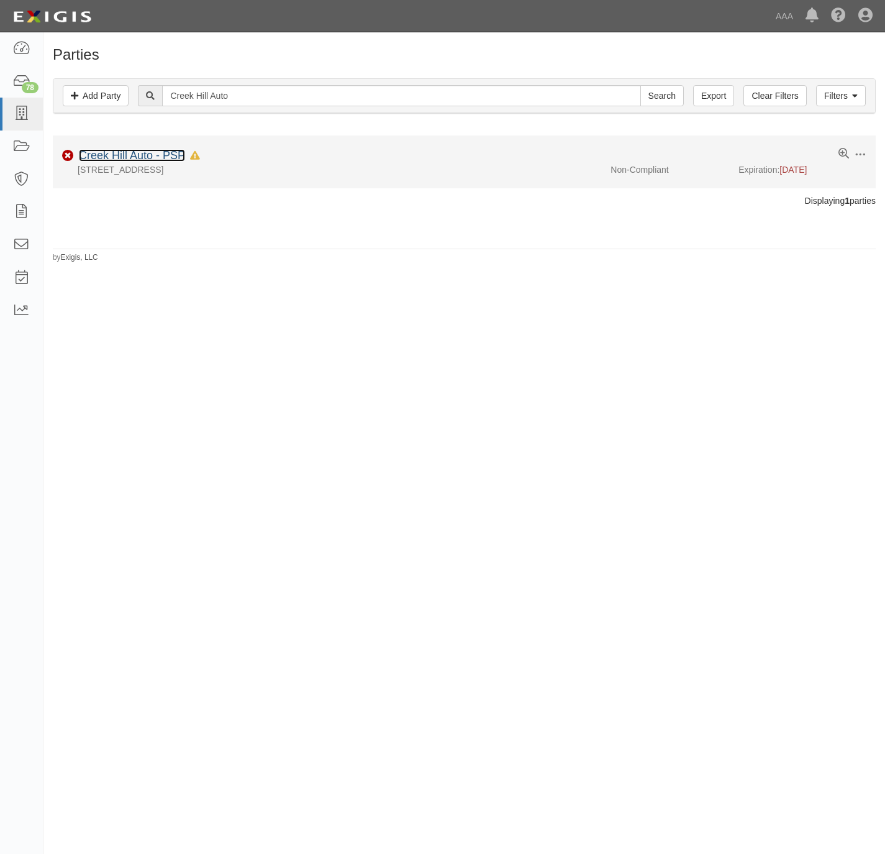
click at [116, 157] on link "Creek Hill Auto - PSP" at bounding box center [132, 155] width 106 height 12
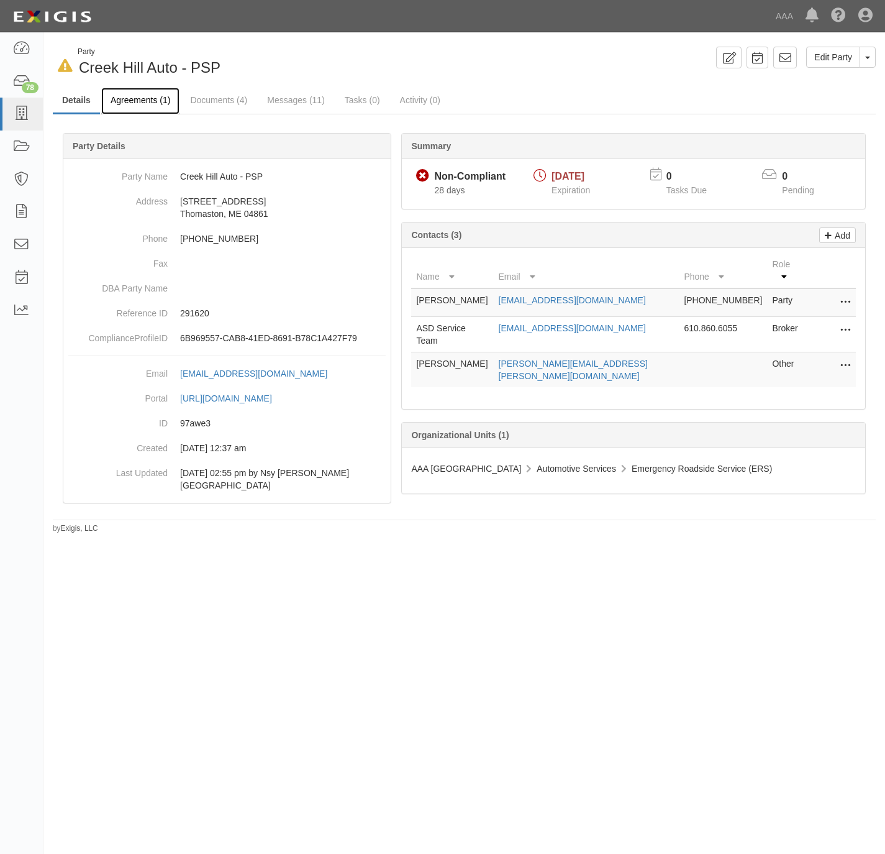
click at [127, 94] on link "Agreements (1)" at bounding box center [140, 101] width 78 height 27
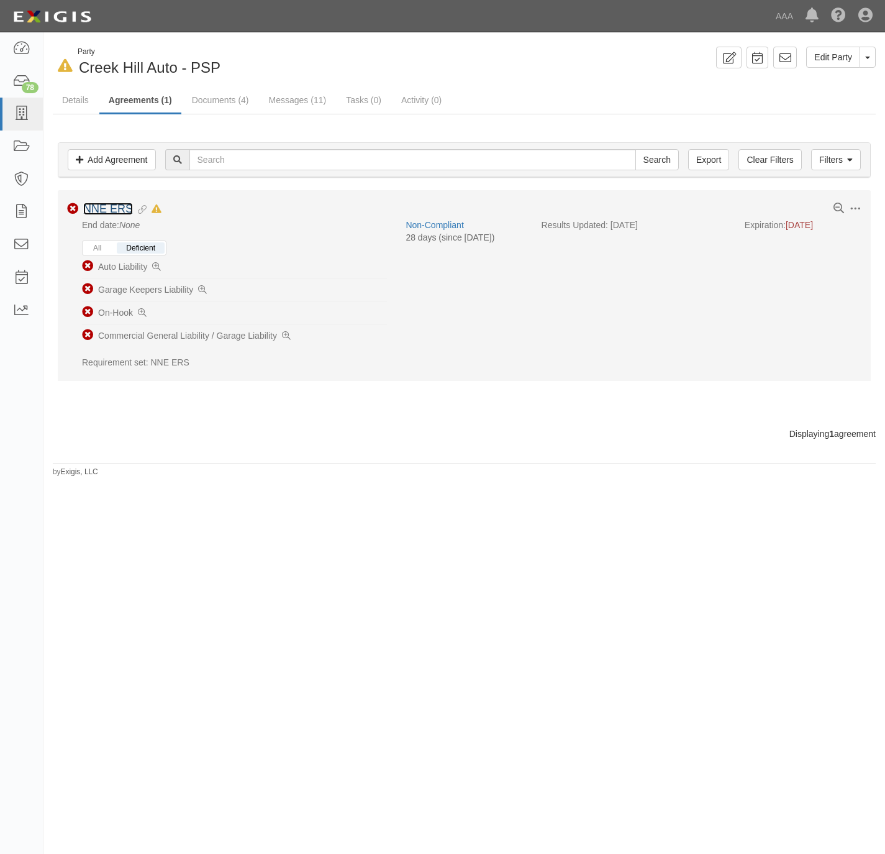
click at [119, 211] on link "NNE ERS" at bounding box center [108, 209] width 50 height 12
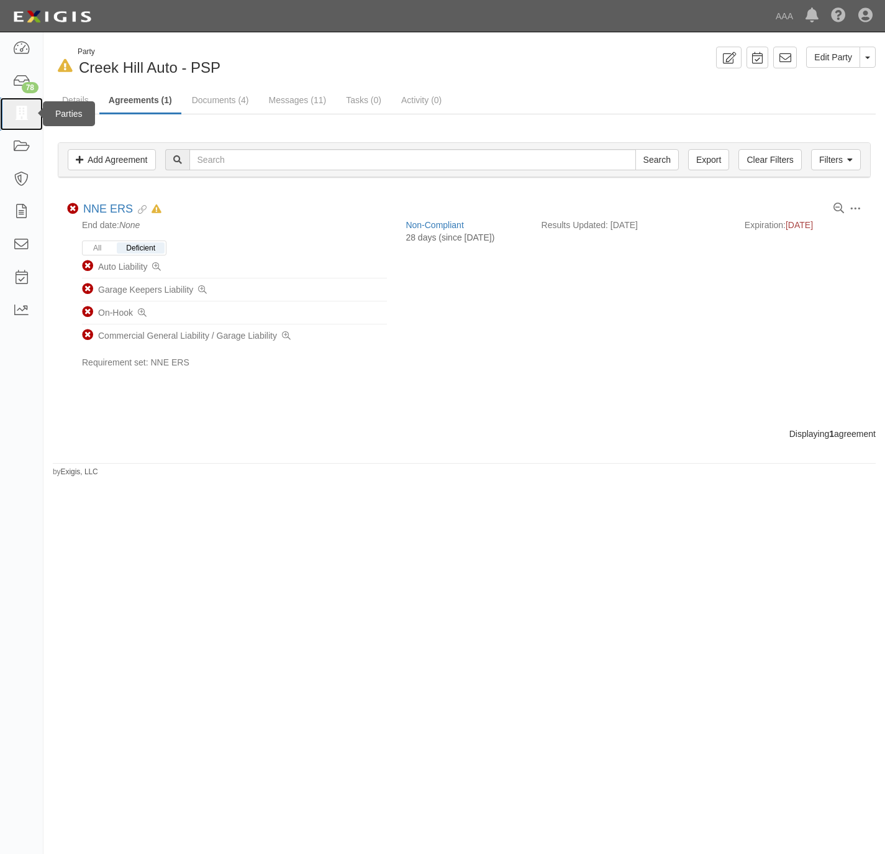
click at [30, 107] on link at bounding box center [21, 114] width 43 height 33
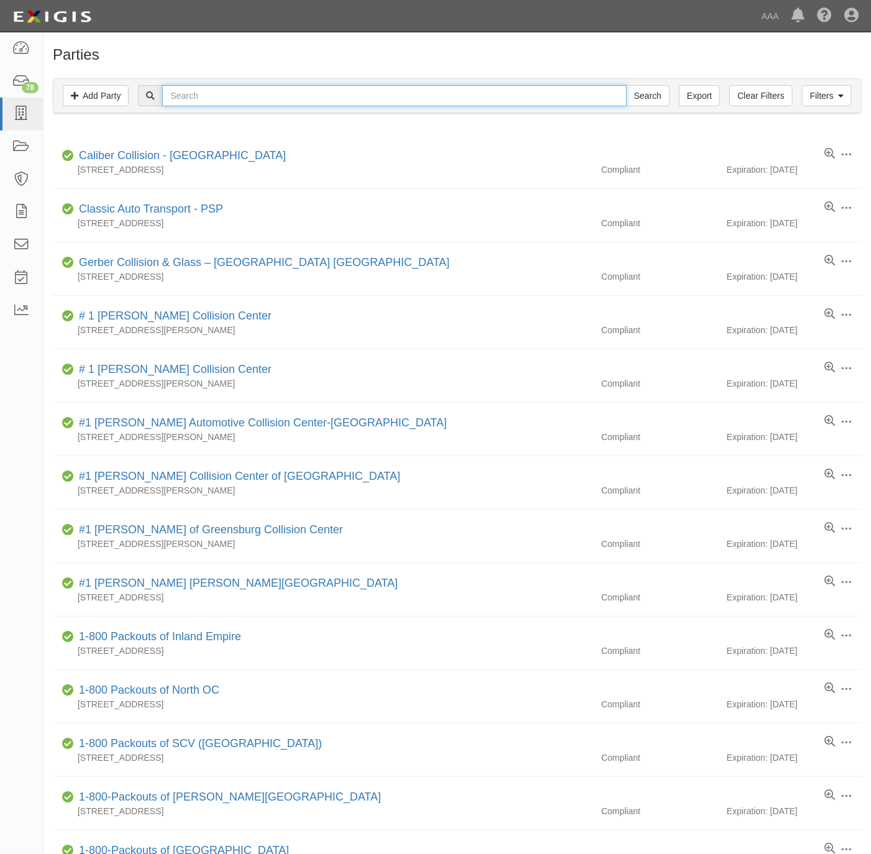
click at [228, 103] on input "text" at bounding box center [394, 95] width 464 height 21
paste input "American RTS,"
type input "American RTS"
click at [659, 93] on input "Search" at bounding box center [647, 95] width 43 height 21
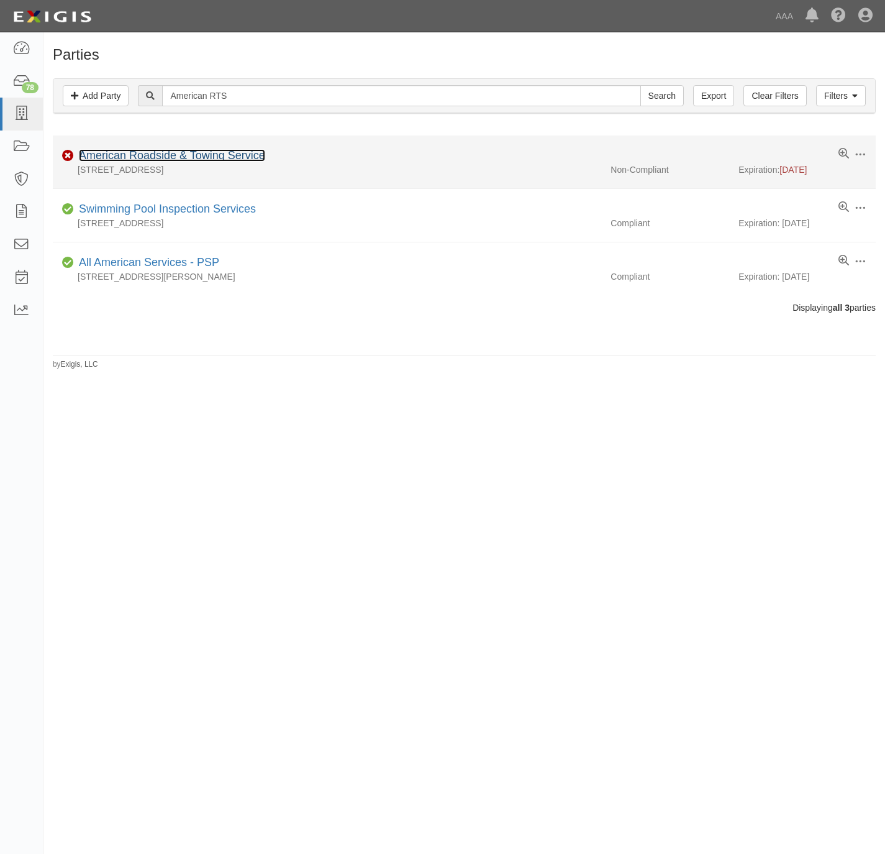
click at [110, 155] on link "American Roadside & Towing Service" at bounding box center [172, 155] width 186 height 12
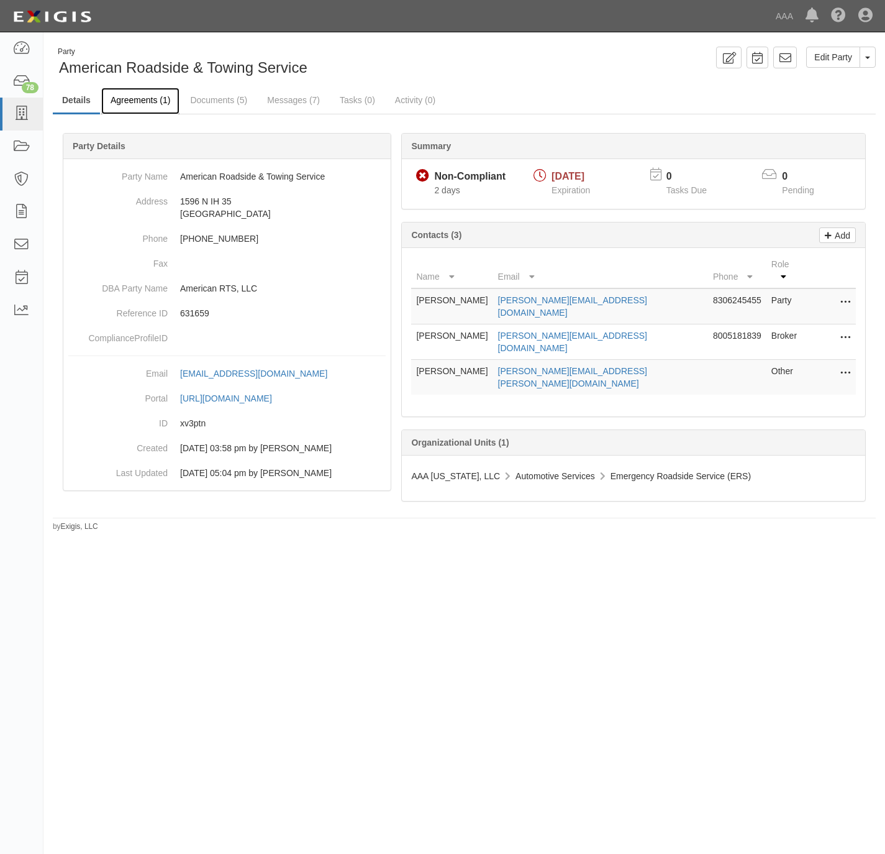
click at [119, 103] on link "Agreements (1)" at bounding box center [140, 101] width 78 height 27
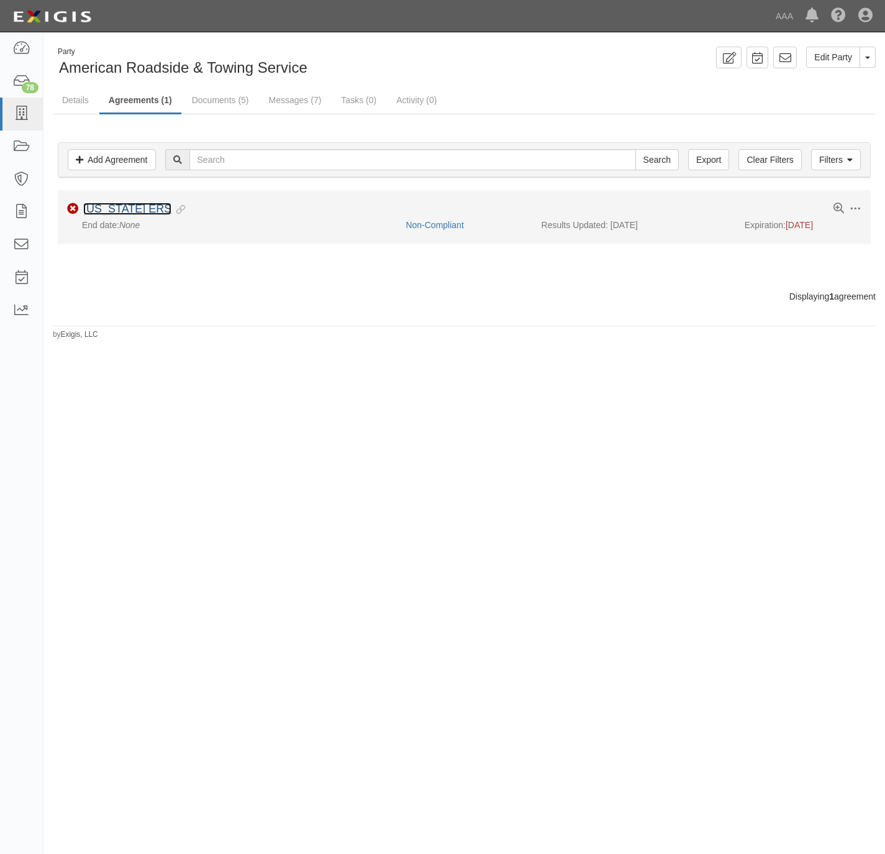
click at [121, 213] on link "Texas ERS" at bounding box center [127, 209] width 88 height 12
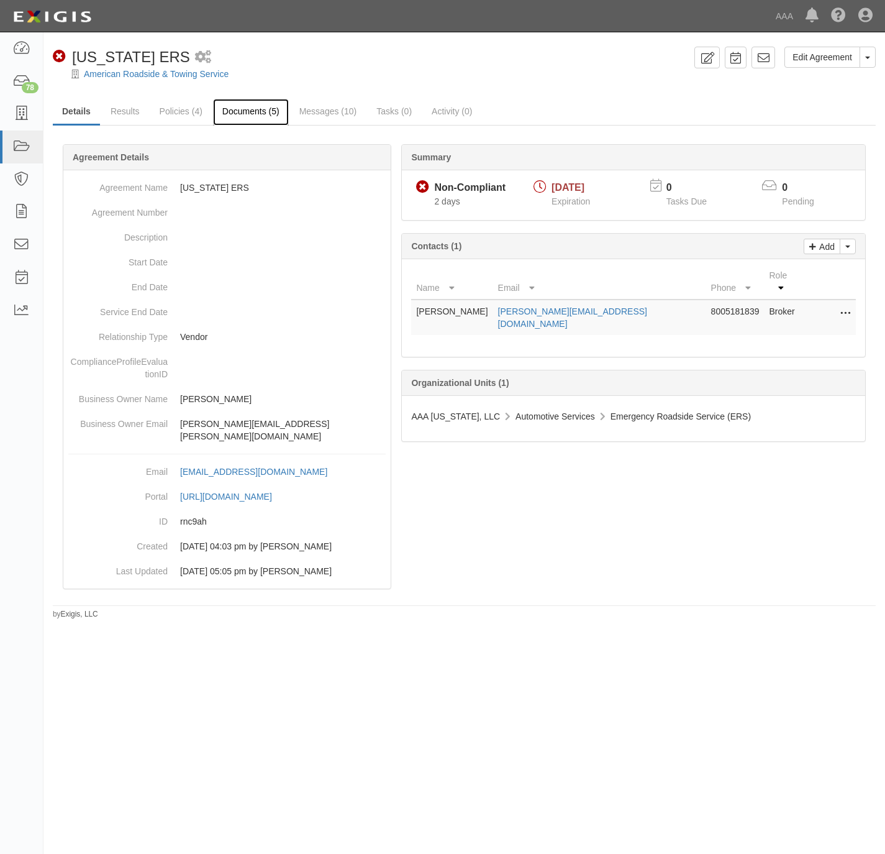
click at [237, 103] on link "Documents (5)" at bounding box center [251, 112] width 76 height 27
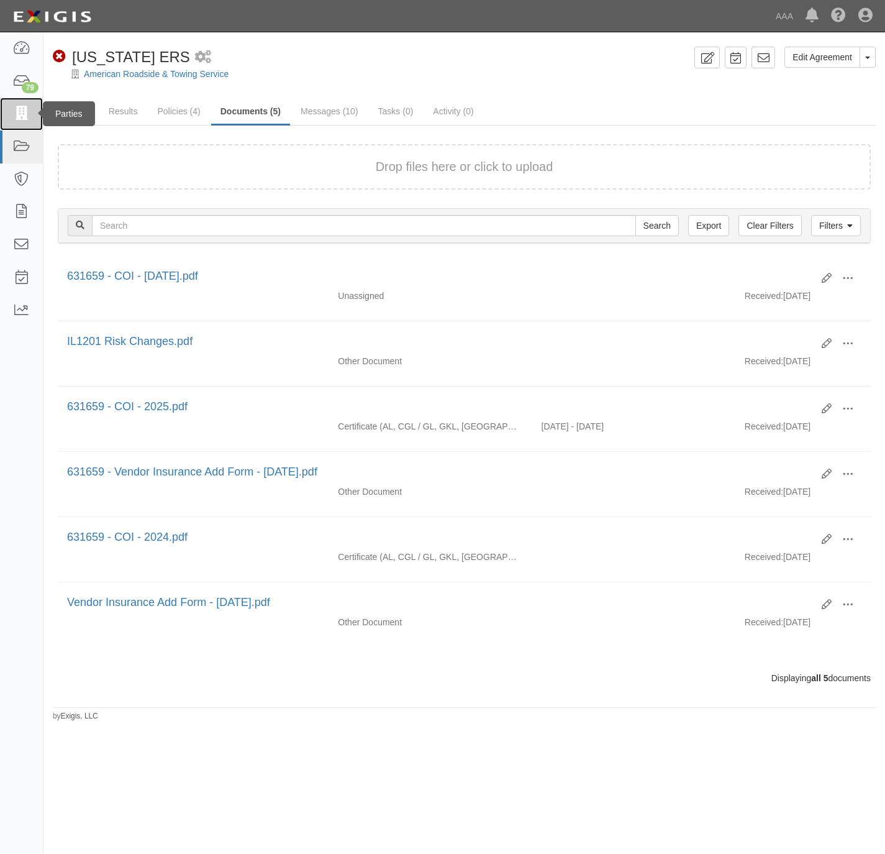
click at [17, 116] on icon at bounding box center [20, 114] width 17 height 14
